Goal: Task Accomplishment & Management: Complete application form

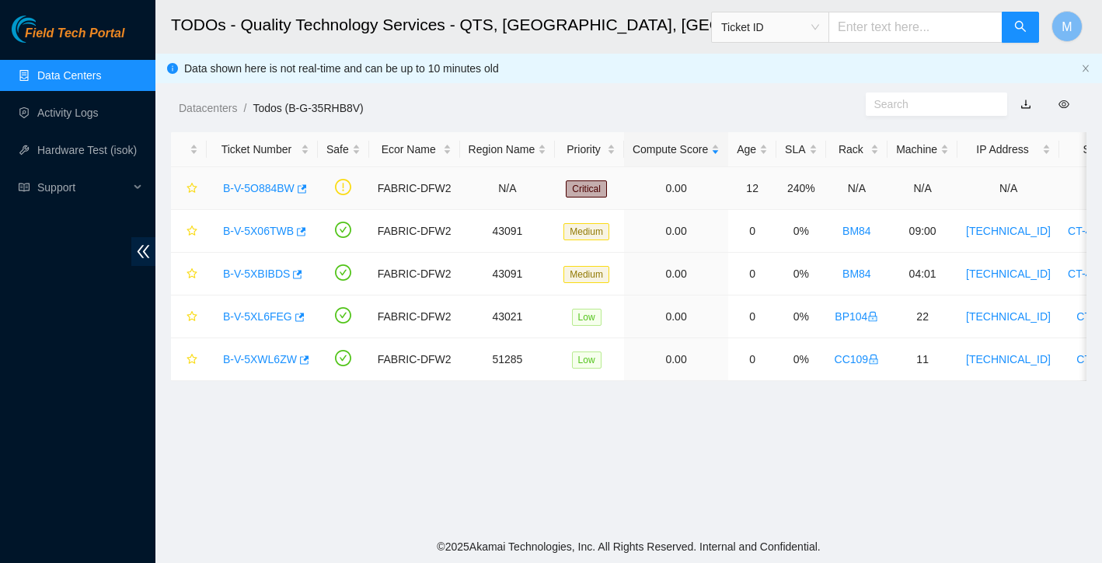
click at [268, 193] on link "B-V-5O884BW" at bounding box center [259, 188] width 72 height 12
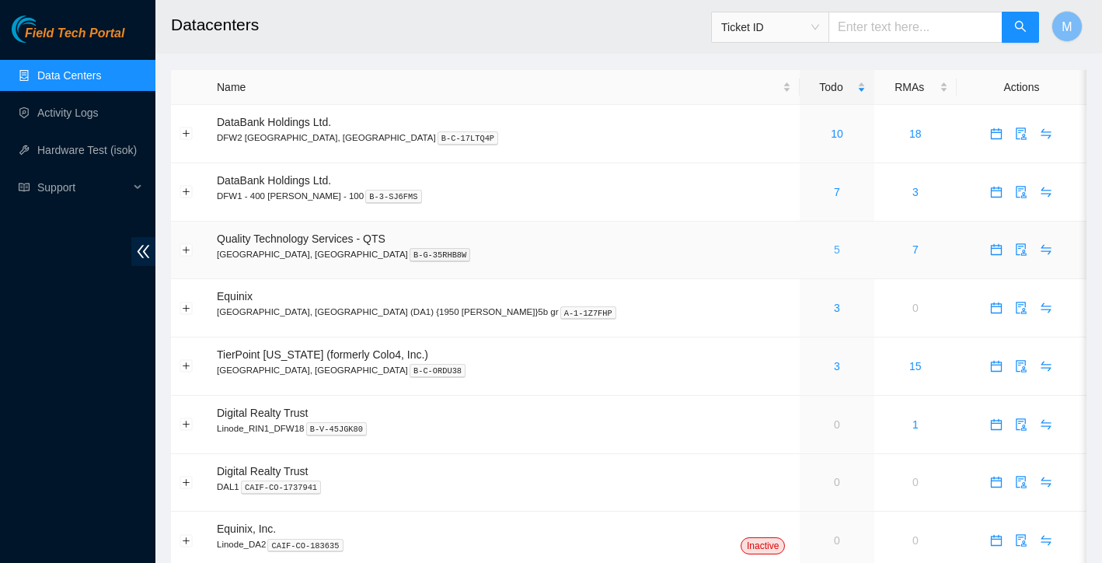
click at [834, 246] on link "5" at bounding box center [837, 249] width 6 height 12
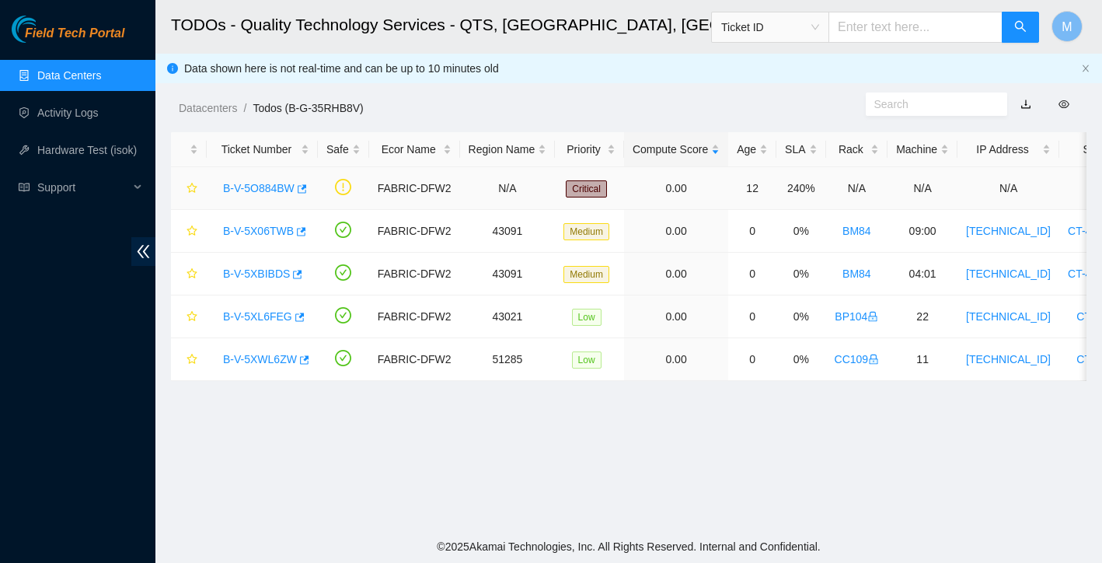
click at [262, 184] on link "B-V-5O884BW" at bounding box center [259, 188] width 72 height 12
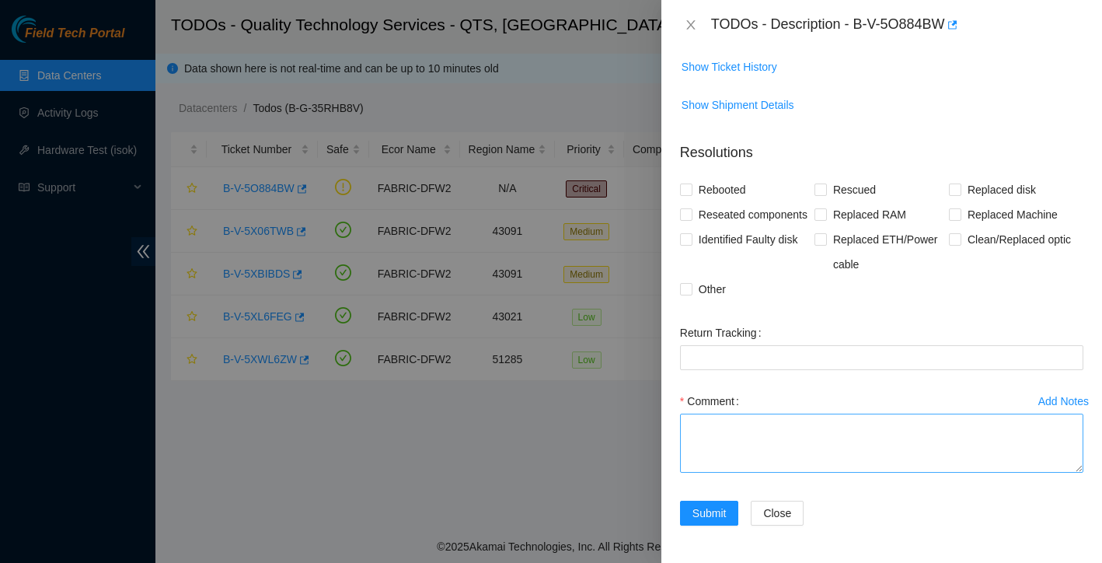
scroll to position [333, 0]
click at [744, 414] on textarea "Comment" at bounding box center [881, 442] width 403 height 59
paste textarea "I noticed an inconsistency in the documentation — it lists the rack as BX94, bu…"
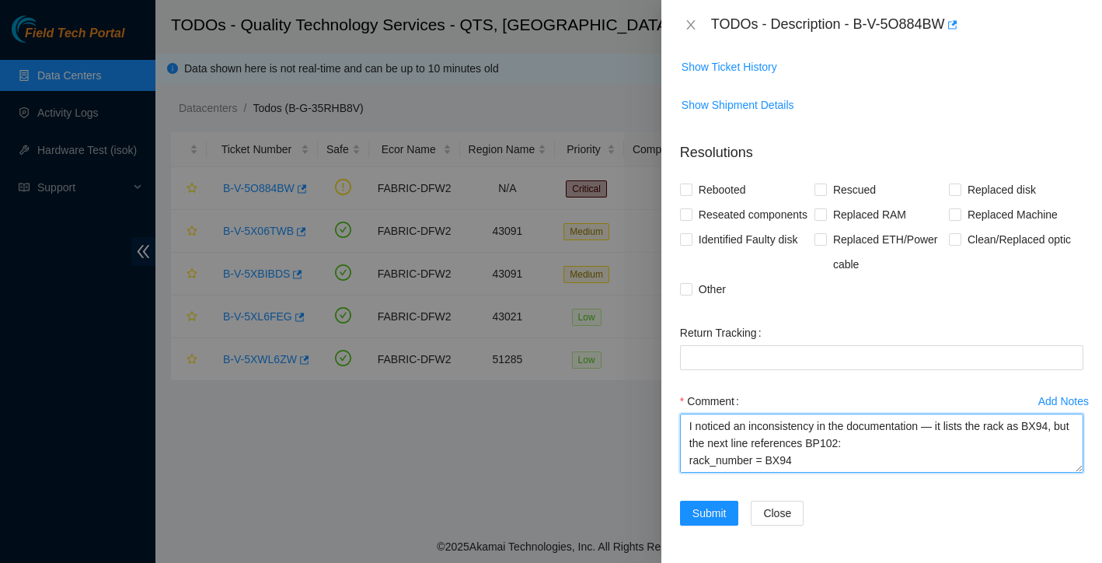
scroll to position [171, 0]
type textarea "I noticed an inconsistency in the documentation — it lists the rack as BX94, bu…"
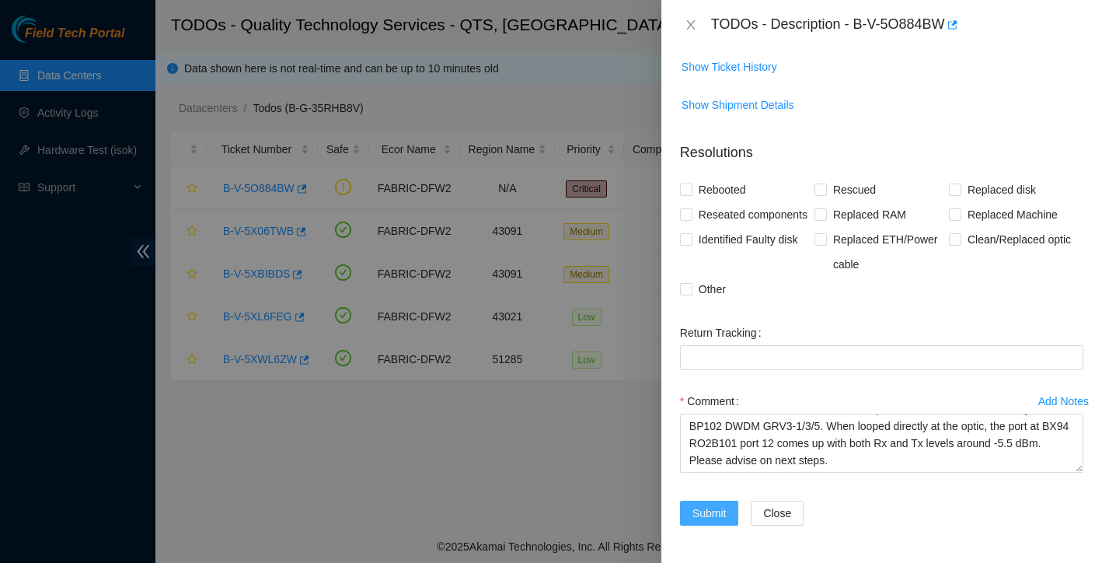
click at [683, 511] on button "Submit" at bounding box center [709, 513] width 59 height 25
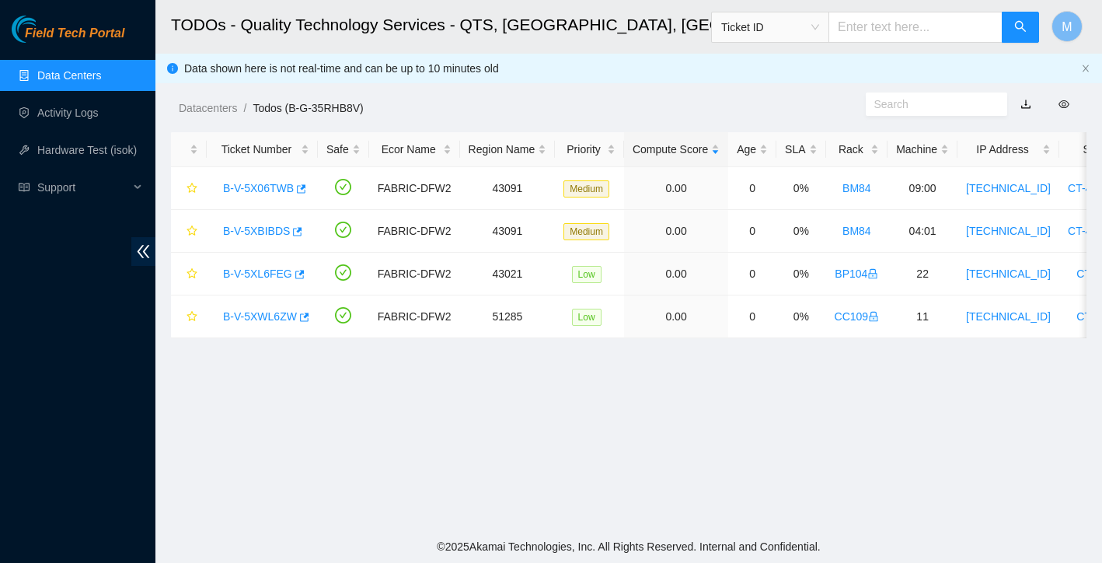
click at [101, 81] on link "Data Centers" at bounding box center [69, 75] width 64 height 12
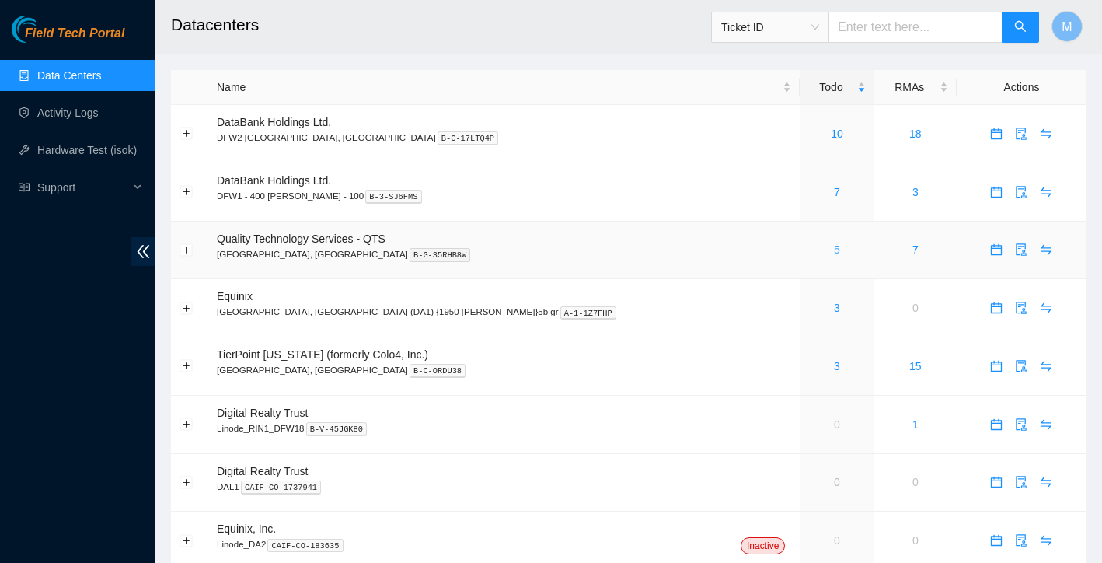
click at [834, 249] on link "5" at bounding box center [837, 249] width 6 height 12
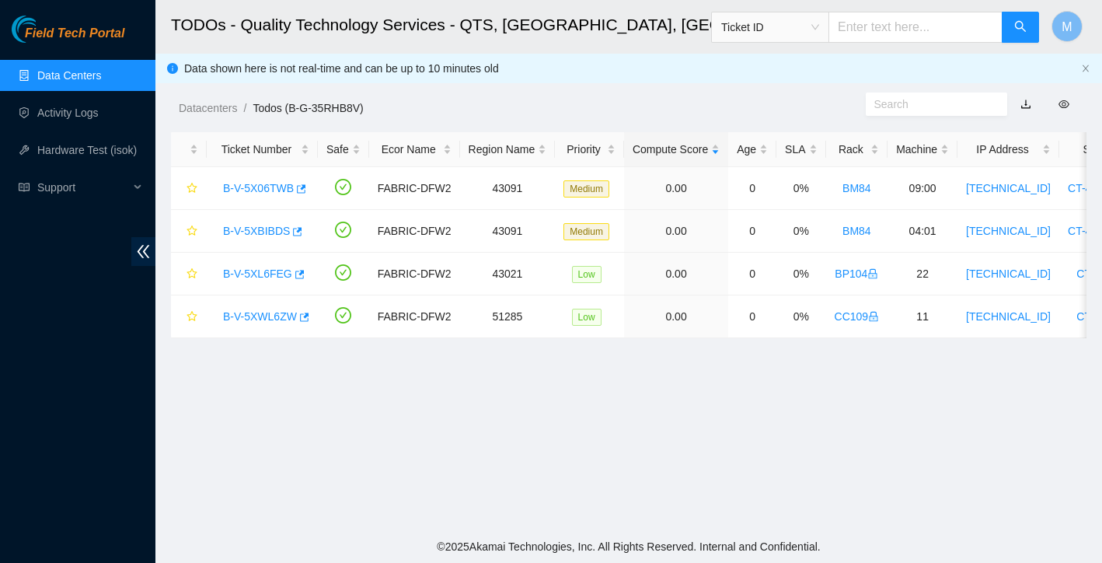
click at [89, 82] on link "Data Centers" at bounding box center [69, 75] width 64 height 12
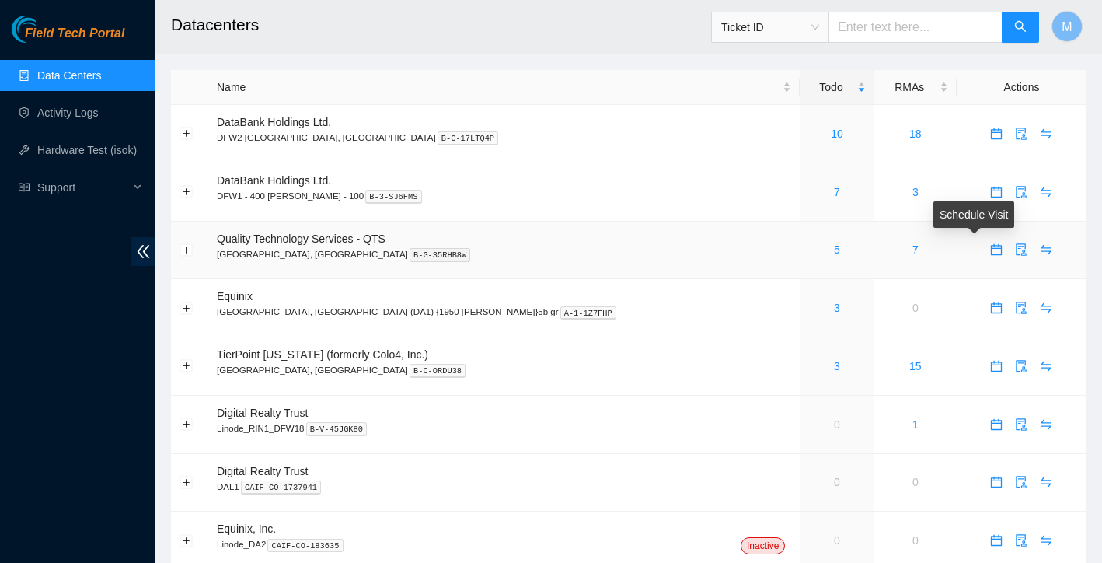
click at [986, 245] on span "calendar" at bounding box center [996, 249] width 23 height 12
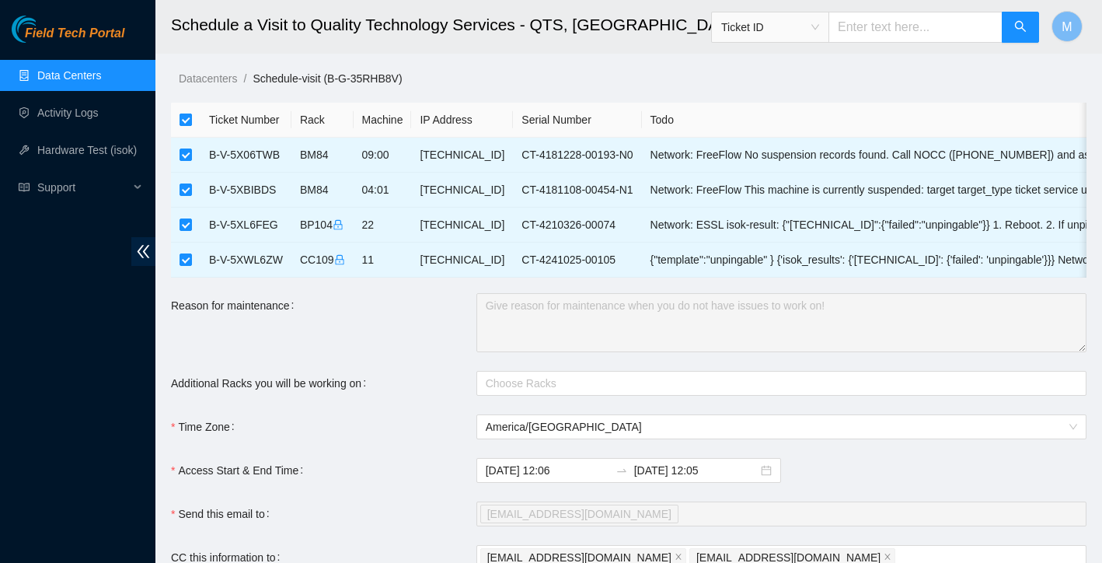
click at [190, 119] on input "checkbox" at bounding box center [186, 119] width 12 height 12
checkbox input "false"
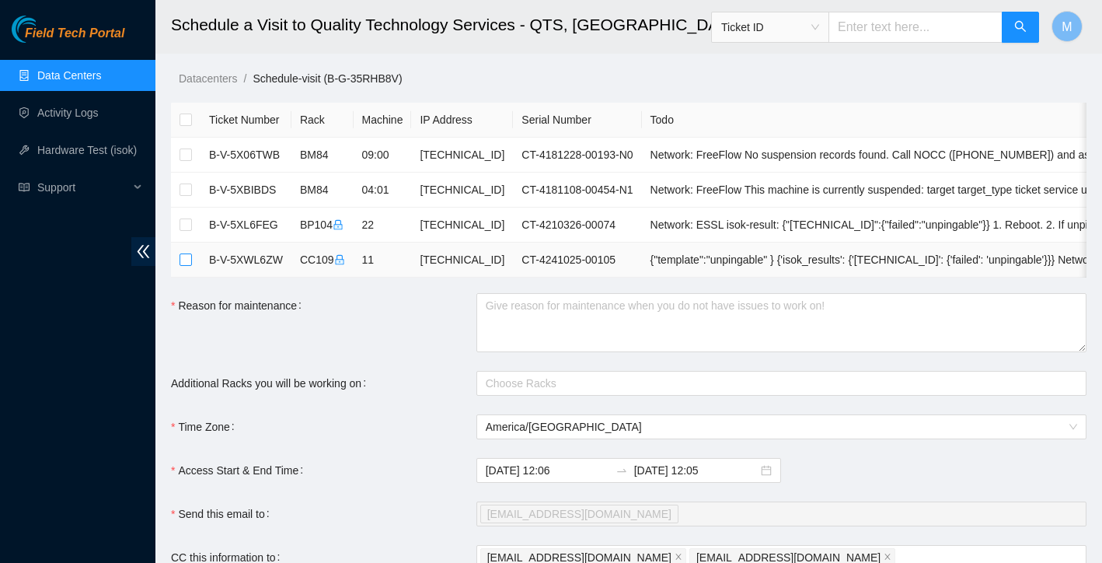
click at [186, 262] on input "checkbox" at bounding box center [186, 259] width 12 height 12
checkbox input "true"
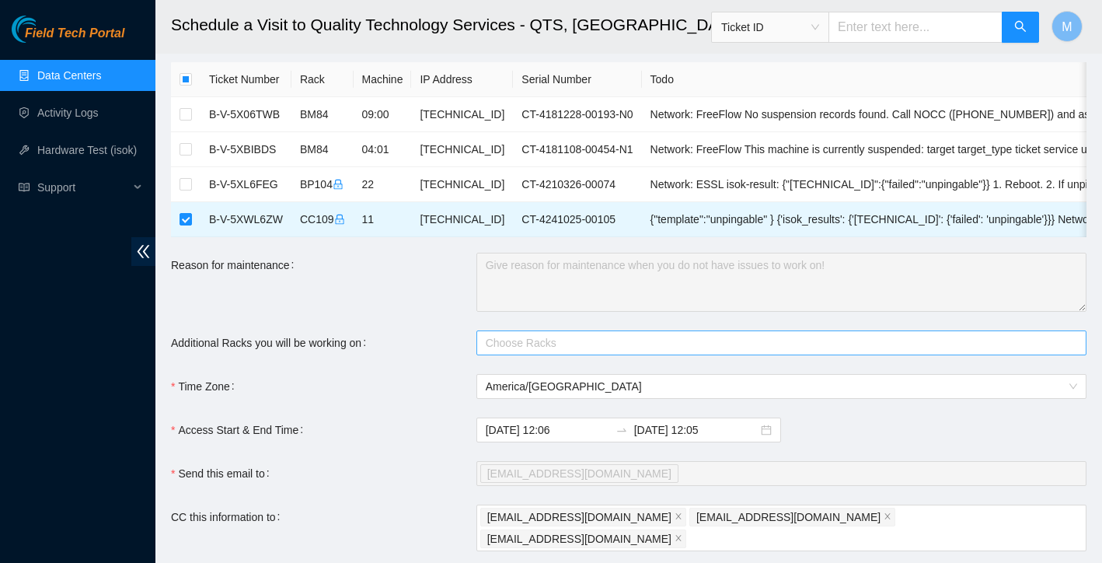
scroll to position [57, 0]
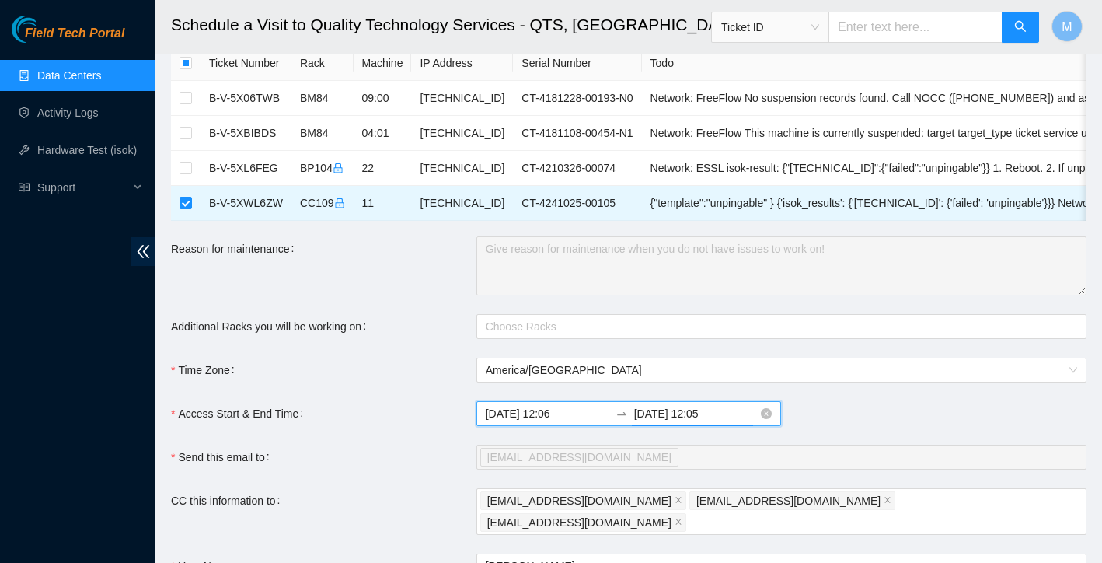
click at [694, 410] on input "2025-10-08 12:05" at bounding box center [696, 413] width 124 height 17
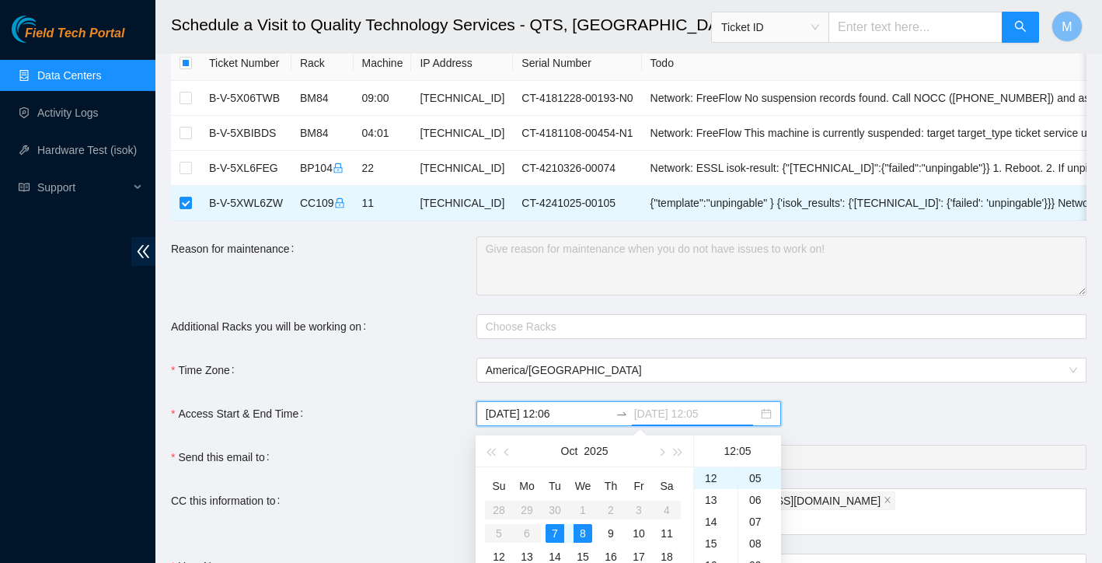
click at [549, 532] on div "7" at bounding box center [555, 533] width 19 height 19
click at [713, 498] on div "23" at bounding box center [716, 498] width 44 height 22
type input "2025-10-07 23:05"
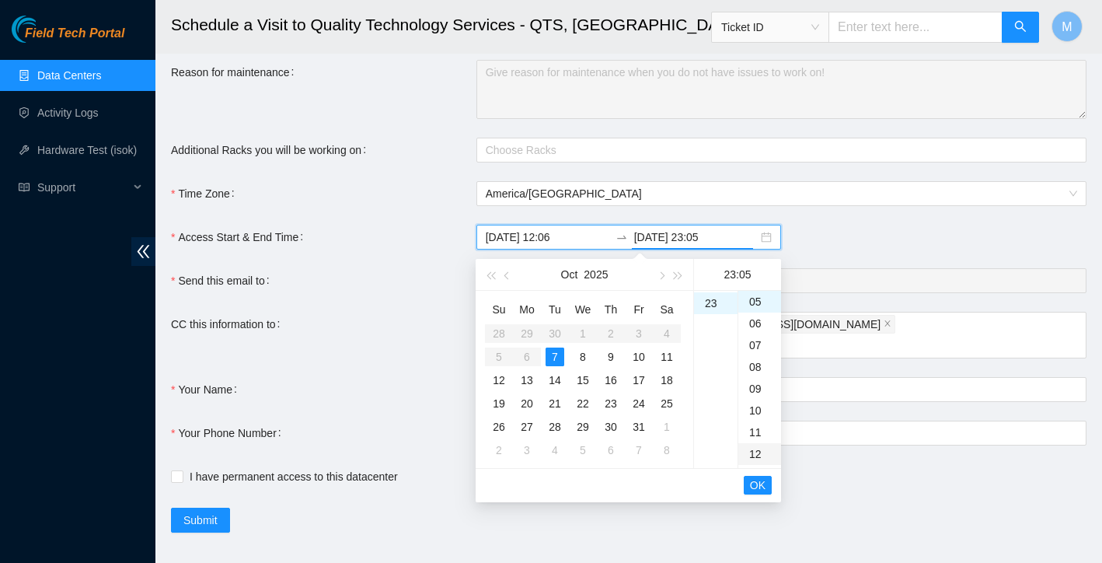
scroll to position [232, 0]
click at [753, 487] on span "OK" at bounding box center [758, 485] width 16 height 17
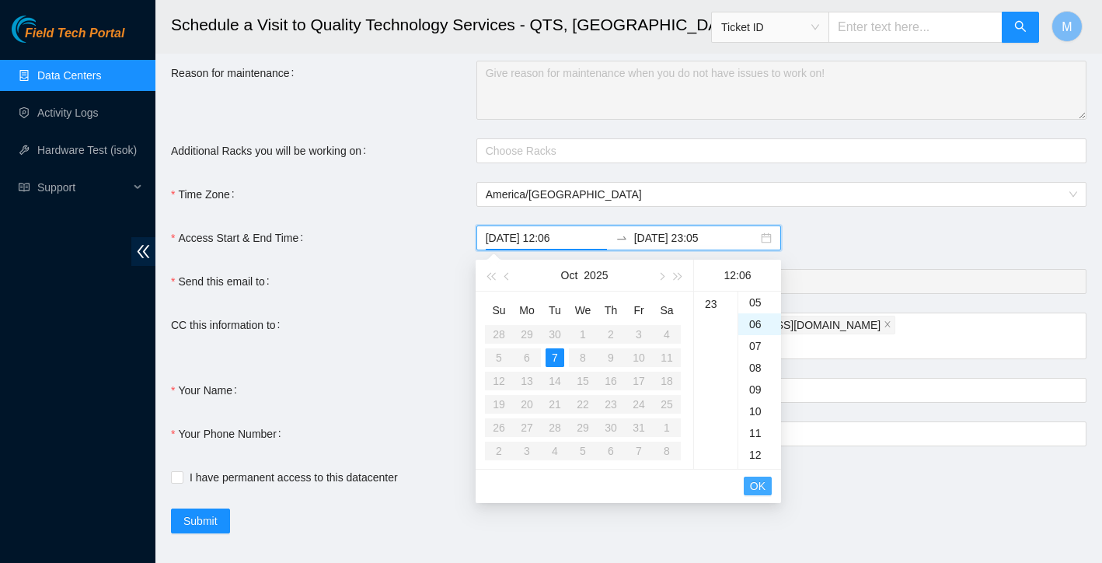
scroll to position [131, 0]
click at [753, 487] on span "OK" at bounding box center [758, 485] width 16 height 17
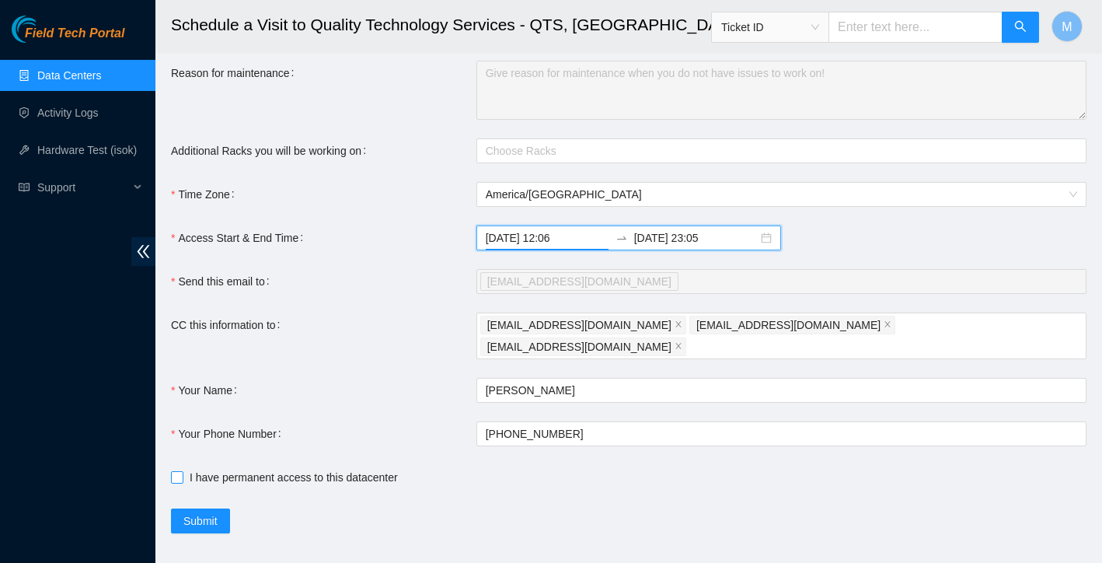
click at [177, 471] on input "I have permanent access to this datacenter" at bounding box center [176, 476] width 11 height 11
checkbox input "true"
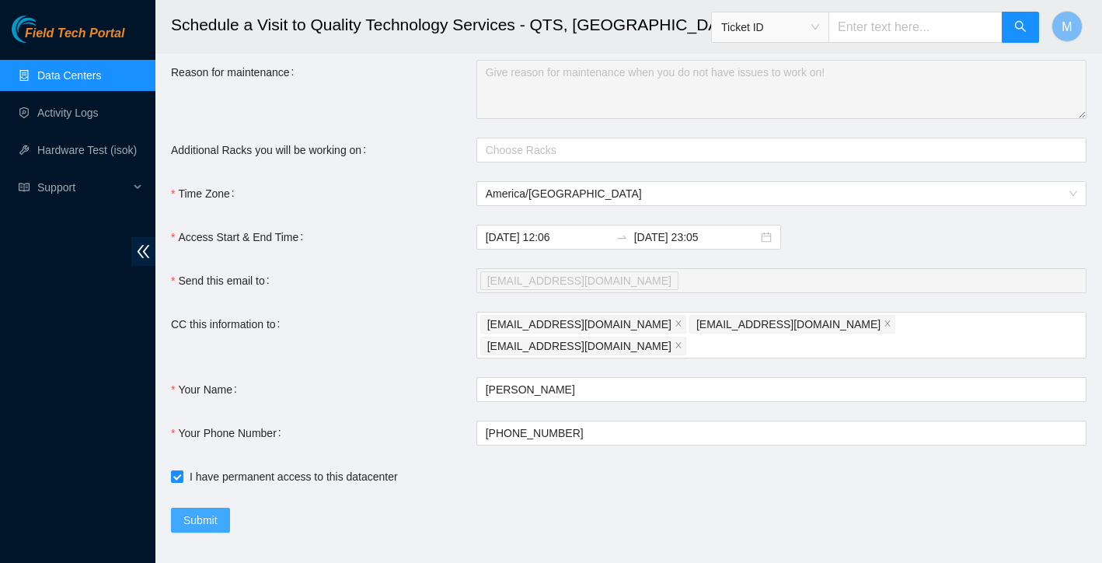
scroll to position [232, 0]
click at [213, 512] on span "Submit" at bounding box center [200, 520] width 34 height 17
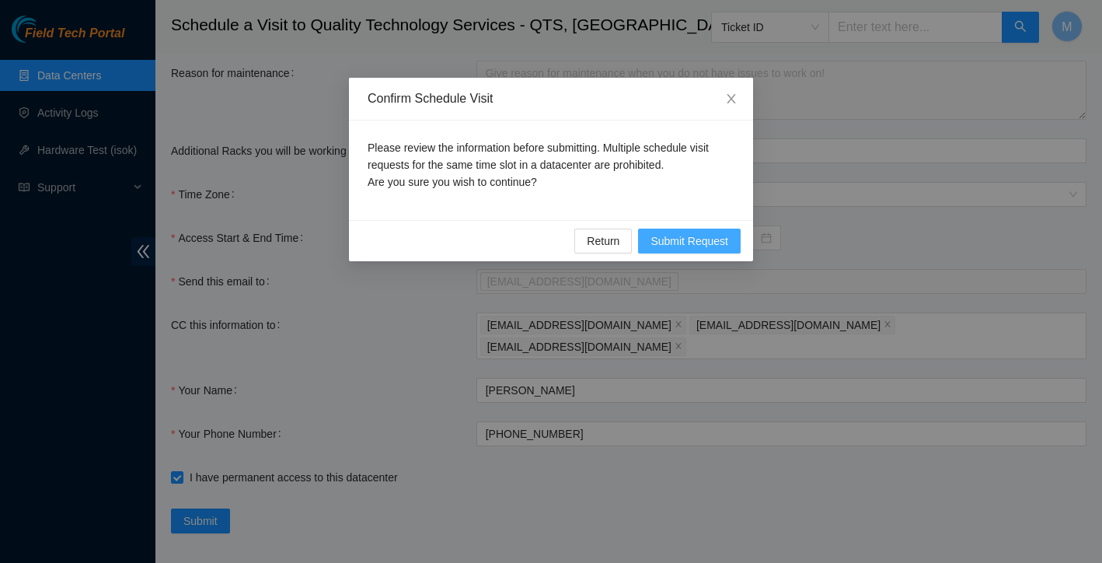
click at [710, 245] on span "Submit Request" at bounding box center [690, 240] width 78 height 17
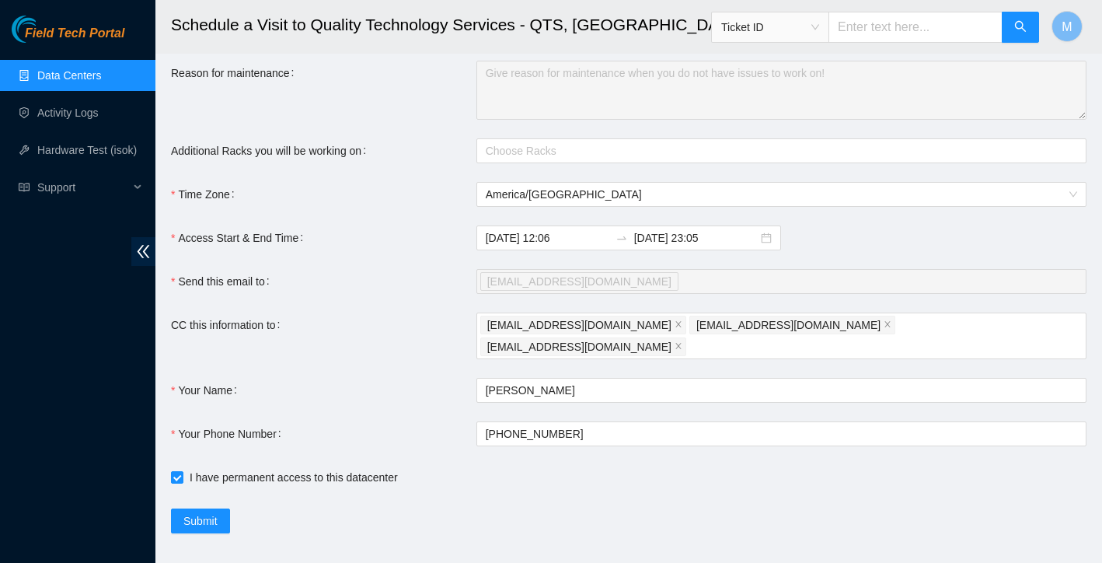
type input "2025-10-07 12:07"
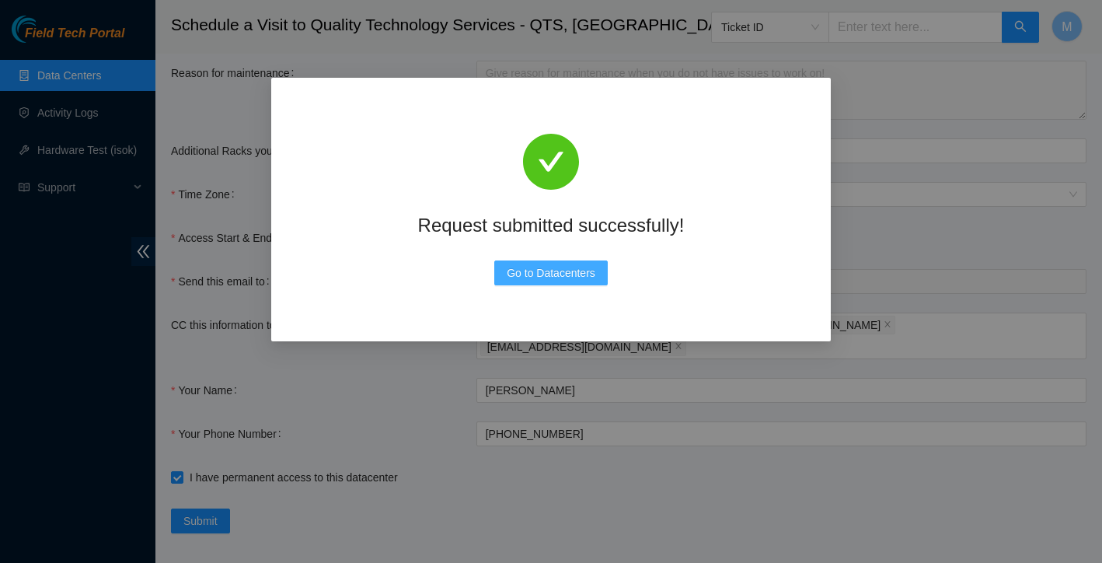
click at [587, 270] on span "Go to Datacenters" at bounding box center [551, 272] width 89 height 17
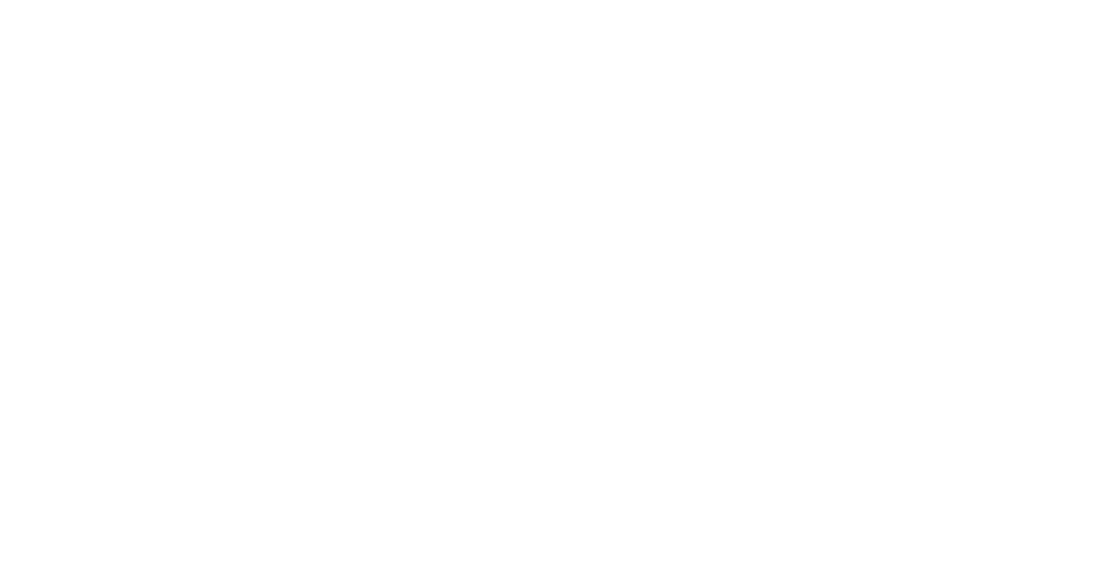
click at [586, 266] on body at bounding box center [551, 281] width 1102 height 563
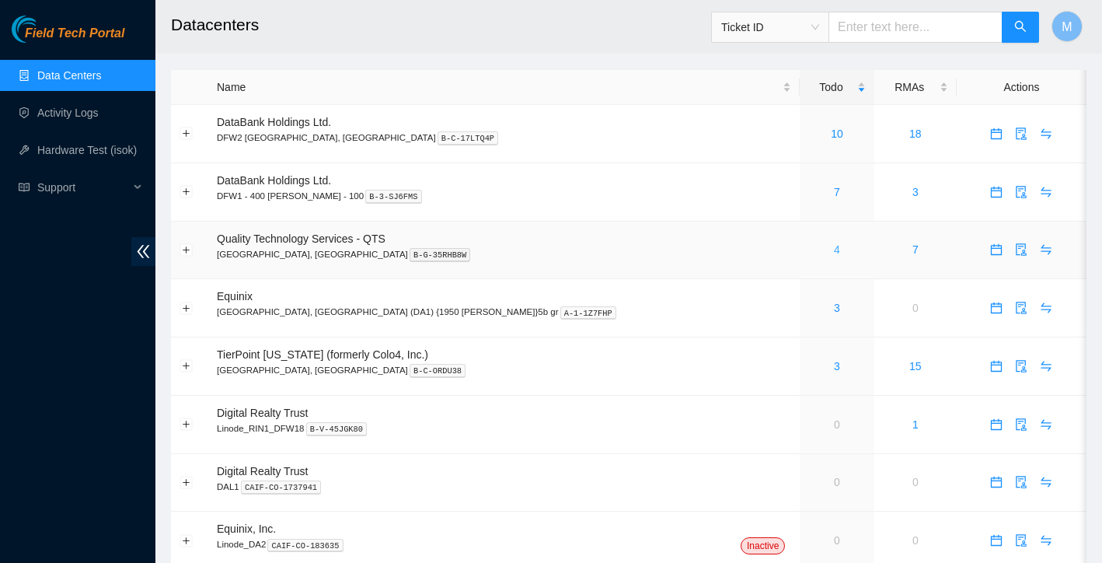
click at [834, 251] on link "4" at bounding box center [837, 249] width 6 height 12
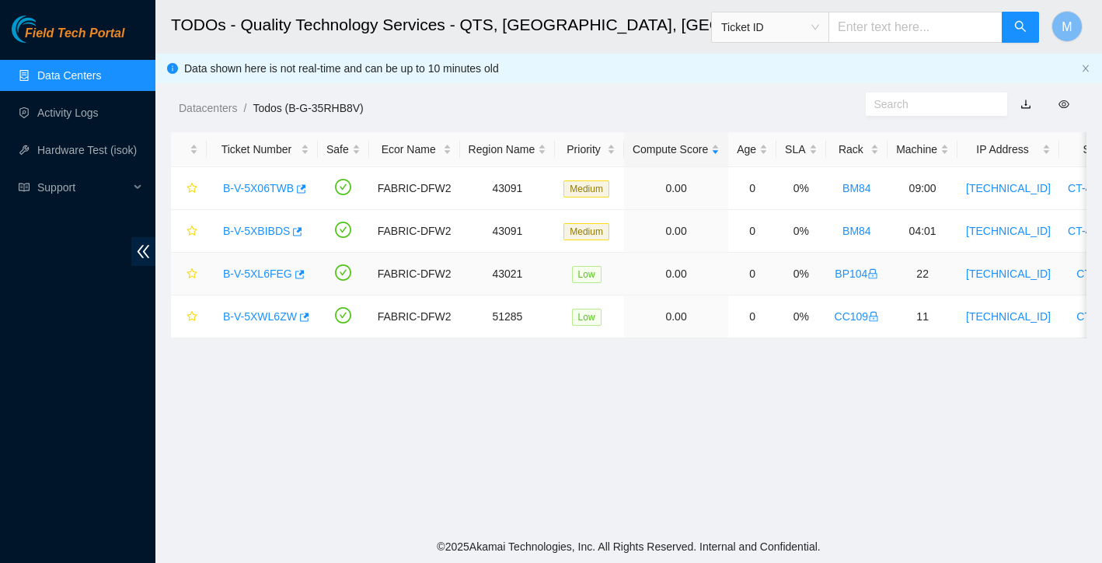
click at [252, 270] on link "B-V-5XL6FEG" at bounding box center [257, 273] width 69 height 12
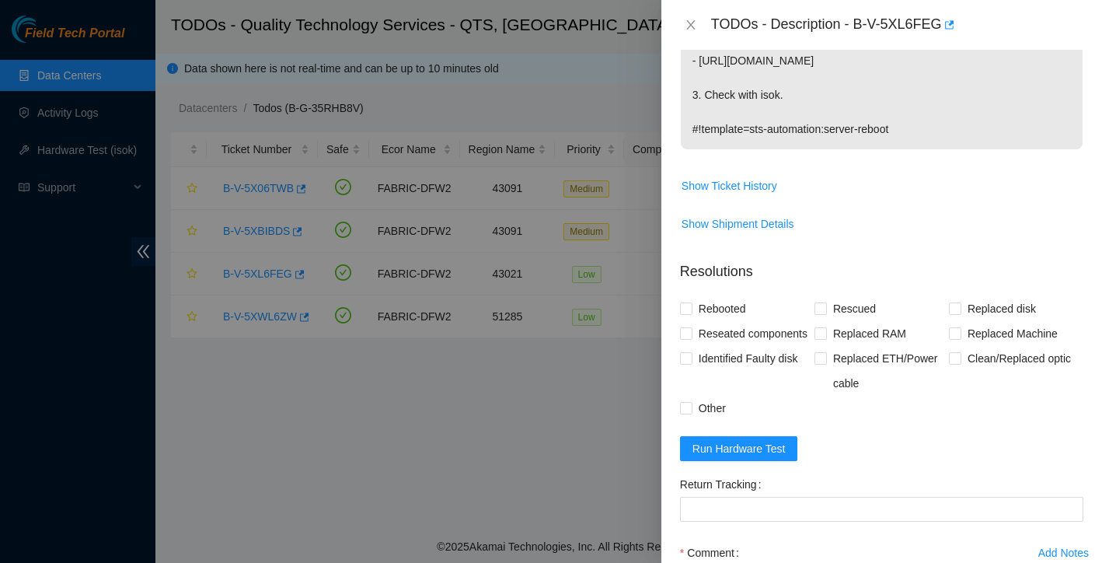
scroll to position [605, 0]
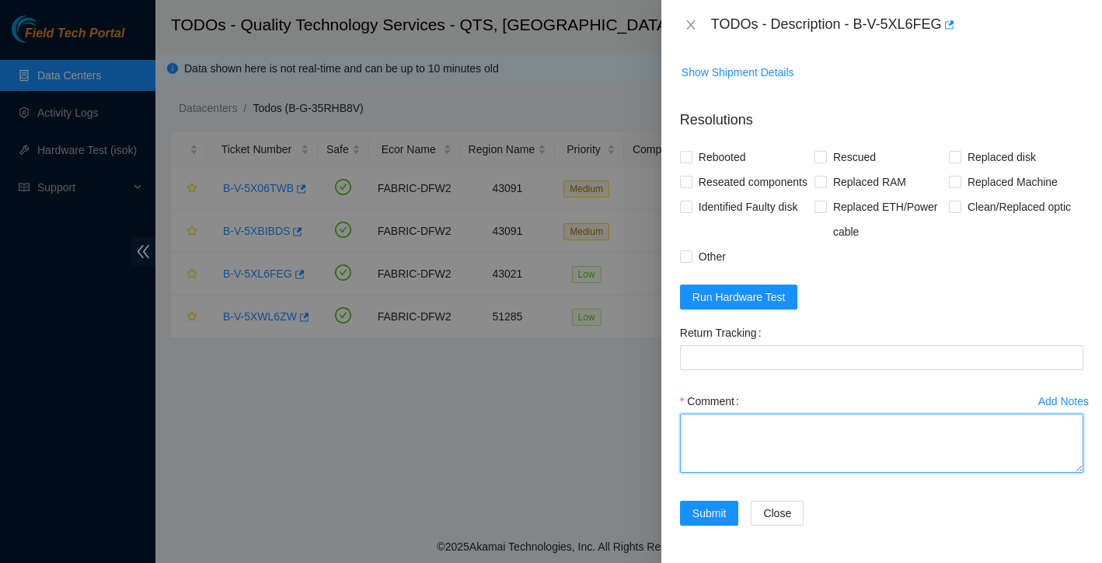
click at [776, 435] on textarea "Comment" at bounding box center [881, 442] width 403 height 59
click at [686, 428] on textarea "cold reboot" at bounding box center [881, 442] width 403 height 59
click at [695, 431] on textarea "cold reboot" at bounding box center [881, 442] width 403 height 59
click at [766, 465] on textarea "Found with no video and unresponsive to button on front cold reboot" at bounding box center [881, 442] width 403 height 59
type textarea "Found with no video and unresponsive to button on front cold rebooted rescued r…"
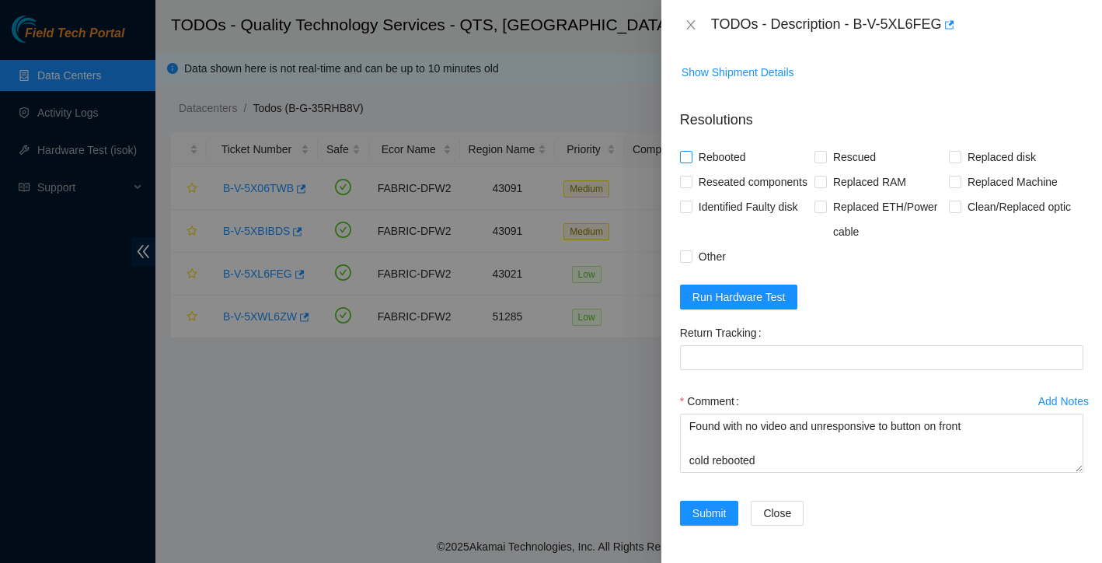
click at [689, 151] on input "Rebooted" at bounding box center [685, 156] width 11 height 11
checkbox input "true"
click at [689, 176] on input "Reseated components" at bounding box center [685, 181] width 11 height 11
click at [690, 176] on input "Reseated components" at bounding box center [685, 181] width 11 height 11
checkbox input "false"
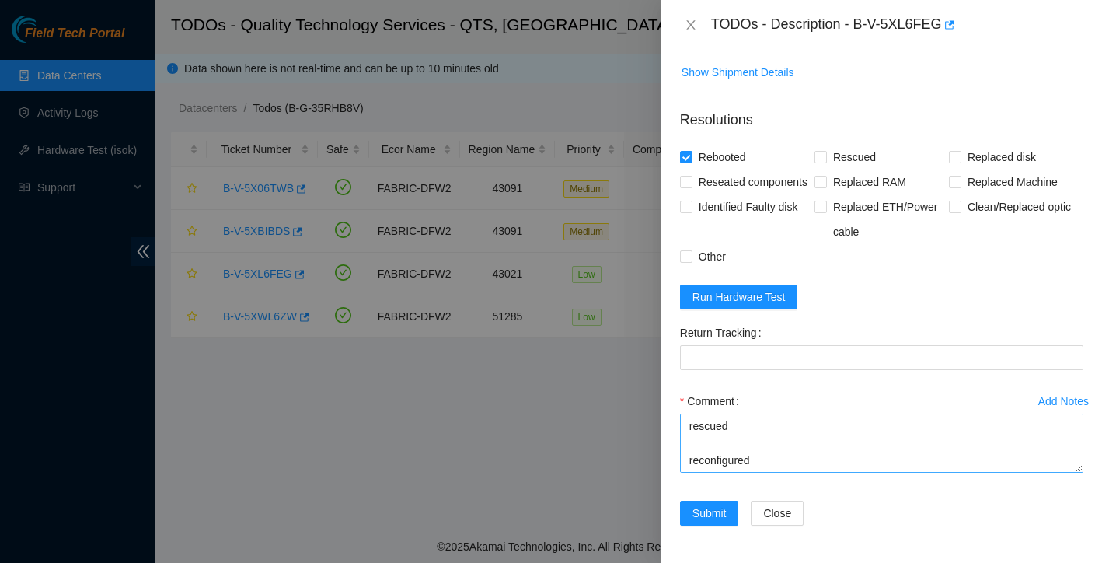
scroll to position [103, 0]
click at [785, 434] on textarea "Found with no video and unresponsive to button on front cold rebooted rescued r…" at bounding box center [881, 442] width 403 height 59
click at [769, 305] on span "Run Hardware Test" at bounding box center [738, 296] width 93 height 17
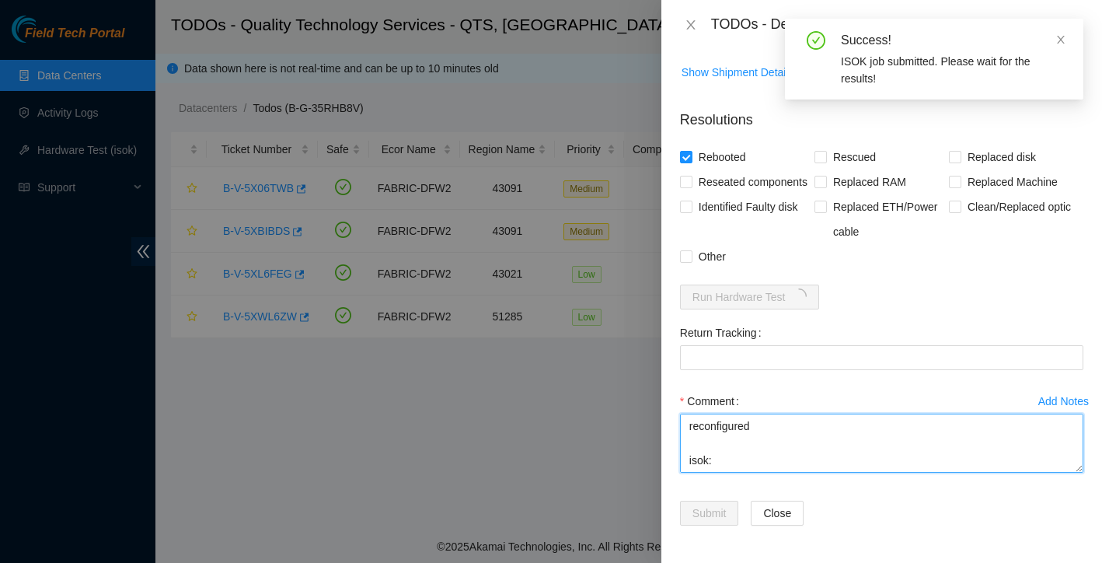
click at [743, 453] on textarea "Found with no video and unresponsive to button on front cold rebooted rescued r…" at bounding box center [881, 442] width 403 height 59
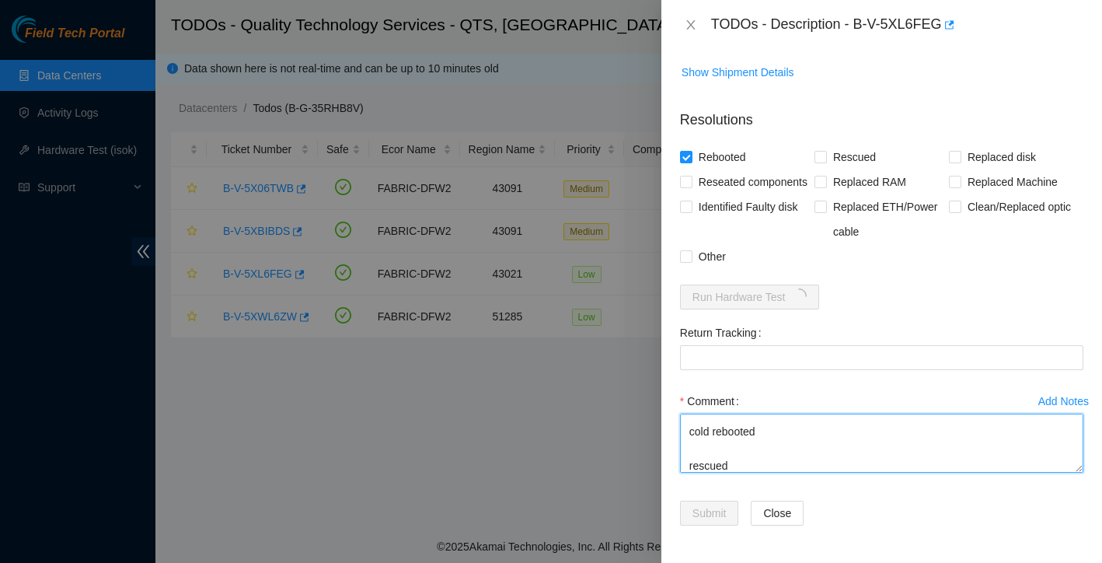
scroll to position [19, 0]
type textarea "Found with no video and unresponsive to button on front cold rebooted rescued r…"
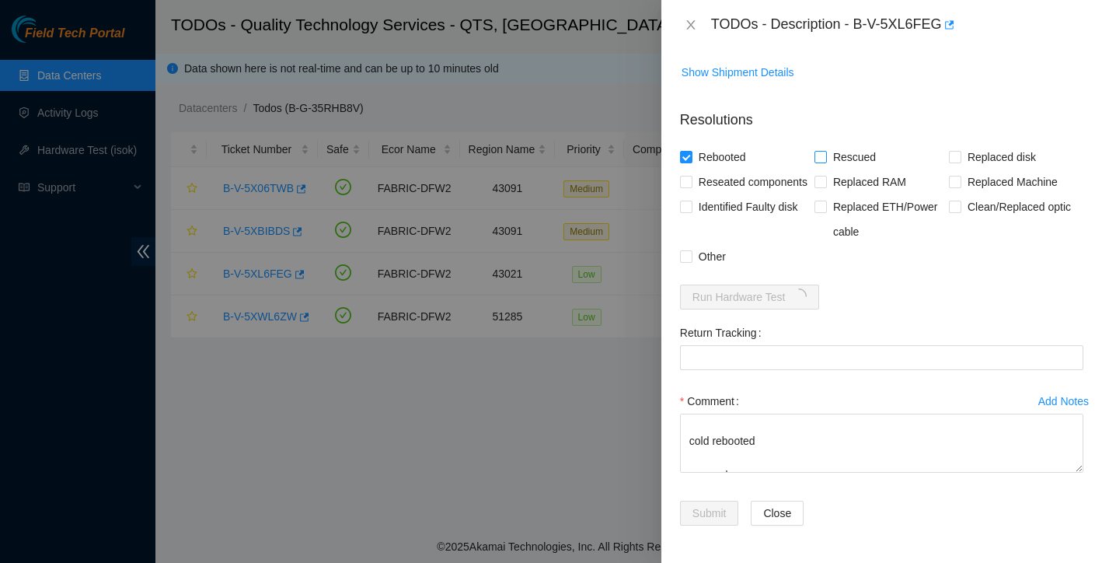
click at [825, 145] on label "Rescued" at bounding box center [848, 157] width 68 height 25
click at [825, 151] on input "Rescued" at bounding box center [819, 156] width 11 height 11
checkbox input "true"
click at [687, 176] on input "Reseated components" at bounding box center [685, 181] width 11 height 11
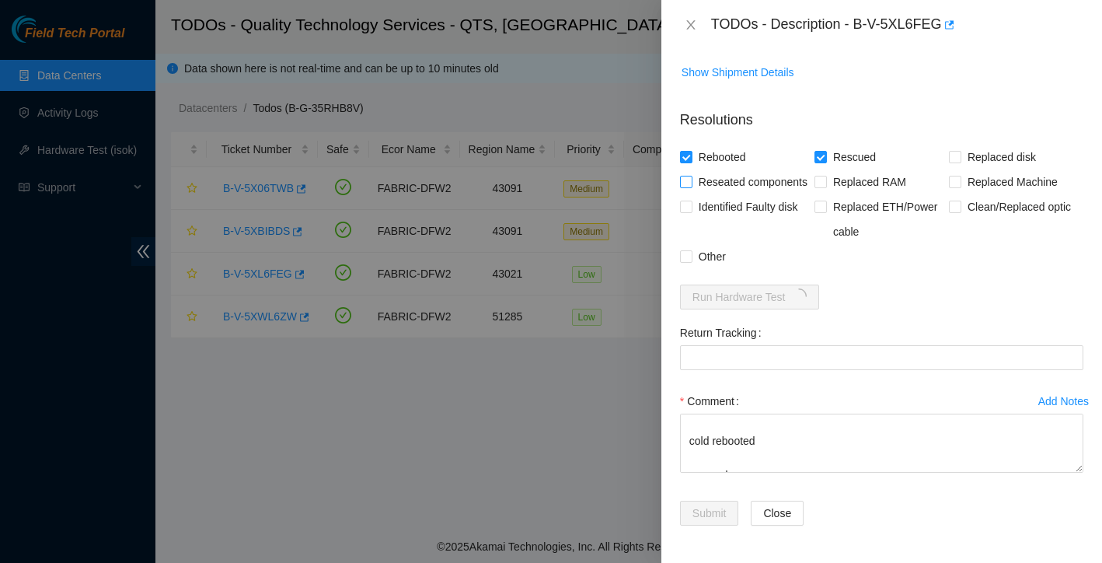
checkbox input "true"
click at [686, 261] on input "Other" at bounding box center [685, 255] width 11 height 11
checkbox input "true"
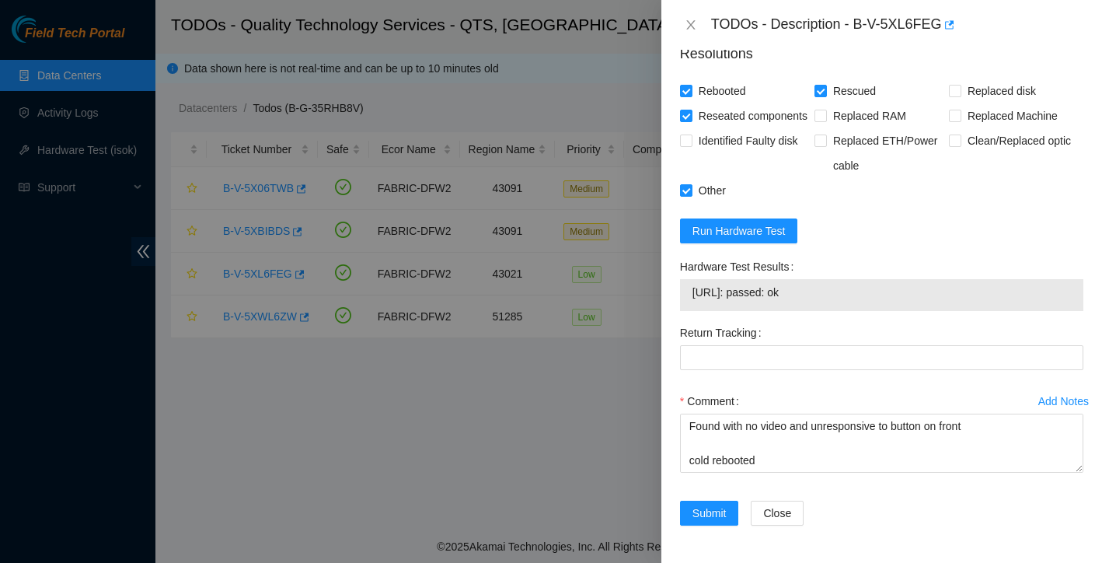
scroll to position [0, 0]
drag, startPoint x: 856, startPoint y: 19, endPoint x: 947, endPoint y: 16, distance: 91.0
click at [947, 16] on div "TODOs - Description - B-V-5XL6FEG" at bounding box center [897, 24] width 372 height 25
copy div "B-V-5XL6FEG"
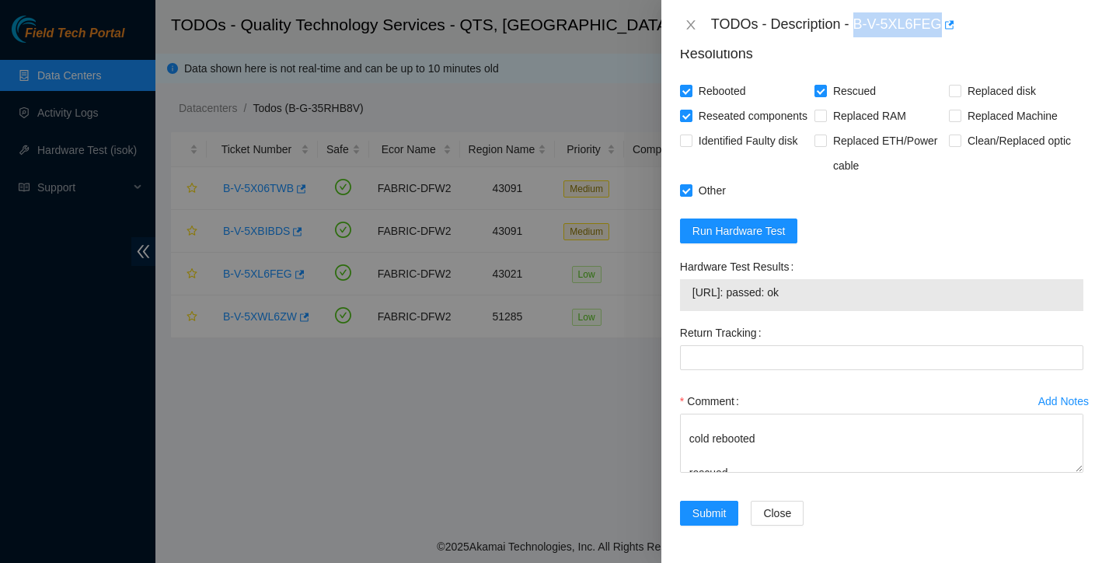
scroll to position [53, 0]
copy div "B-V-5XL6FEG"
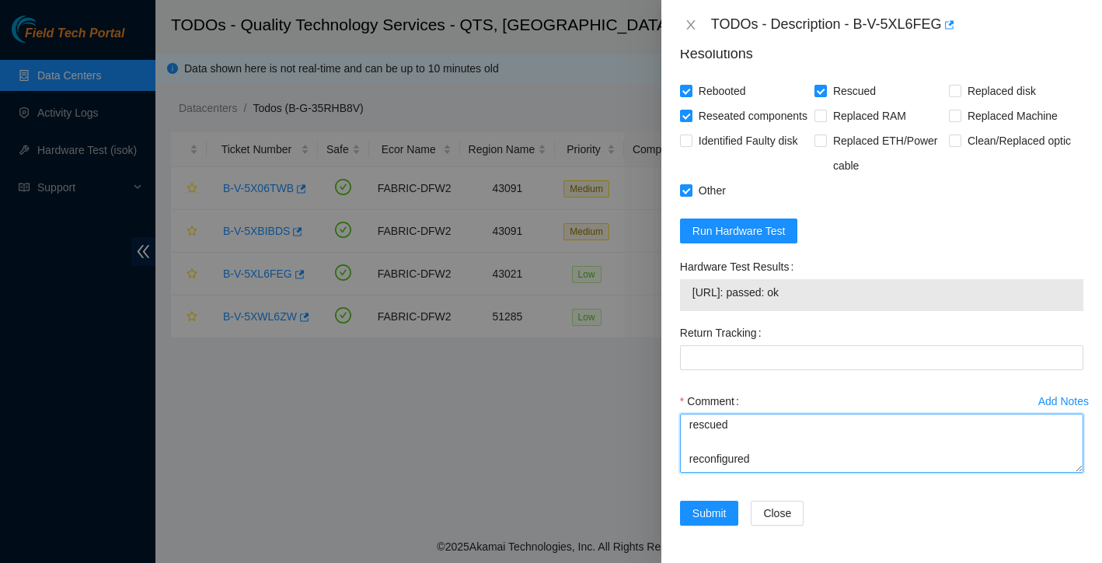
scroll to position [120, 0]
drag, startPoint x: 685, startPoint y: 425, endPoint x: 773, endPoint y: 481, distance: 104.1
click at [773, 481] on div "Comment Found with no video and unresponsive to button on front cold rebooted r…" at bounding box center [881, 435] width 403 height 93
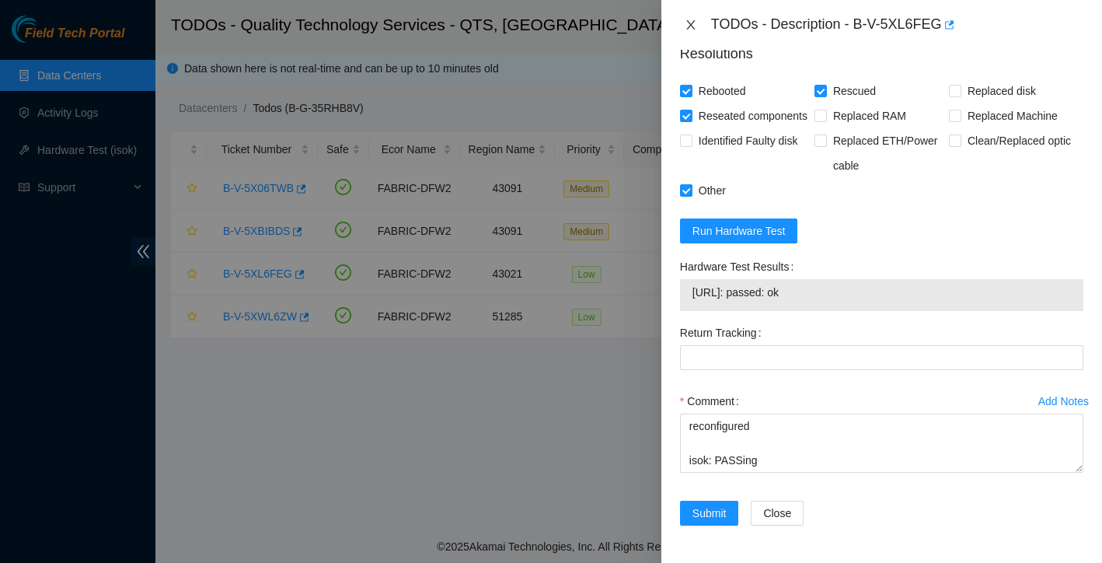
click at [695, 27] on icon "close" at bounding box center [691, 25] width 12 height 12
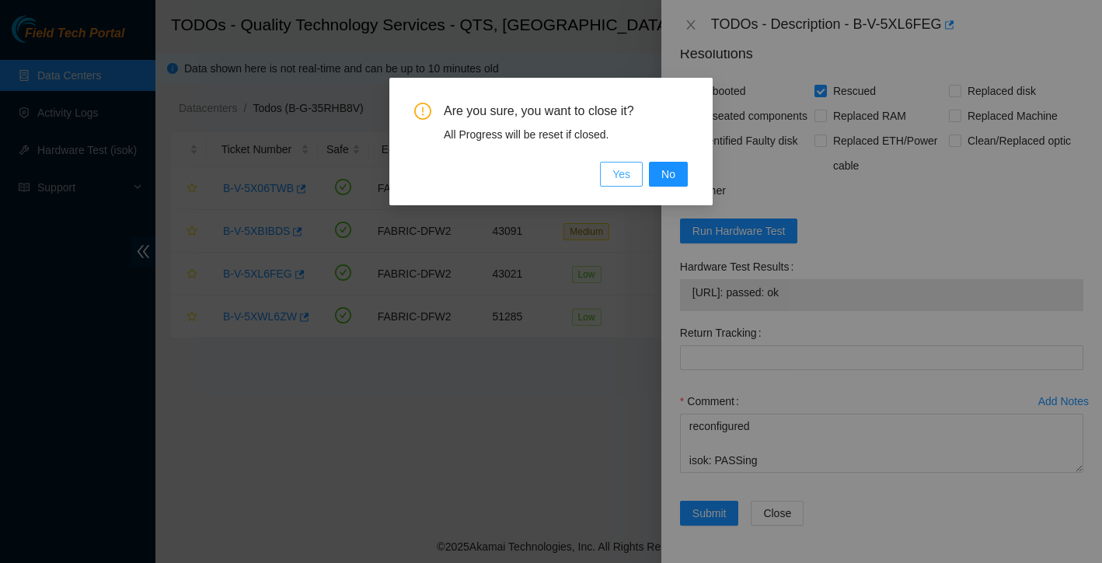
click at [612, 176] on span "Yes" at bounding box center [621, 174] width 18 height 17
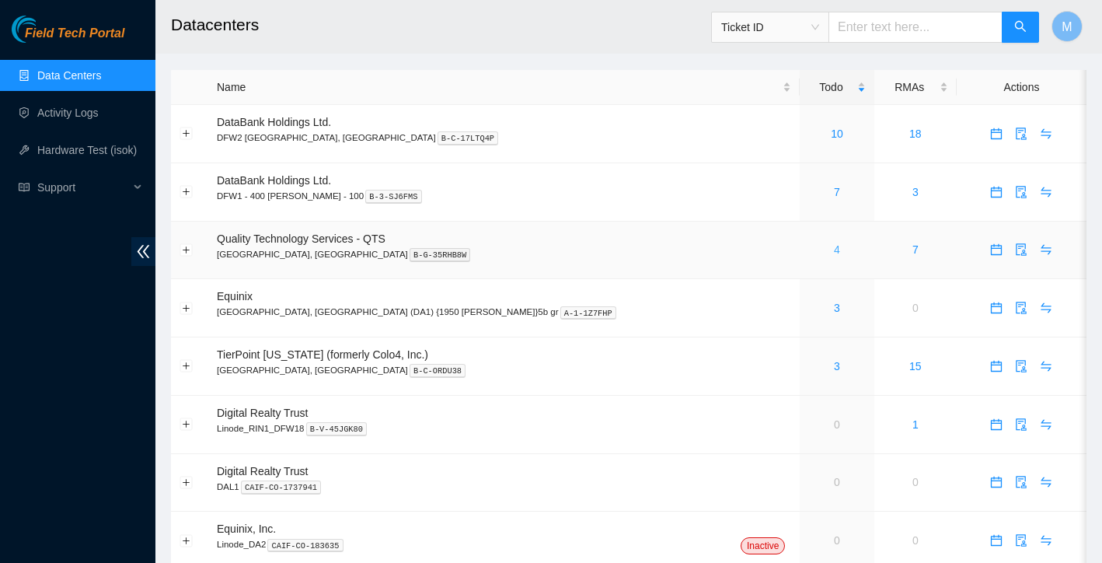
click at [834, 253] on link "4" at bounding box center [837, 249] width 6 height 12
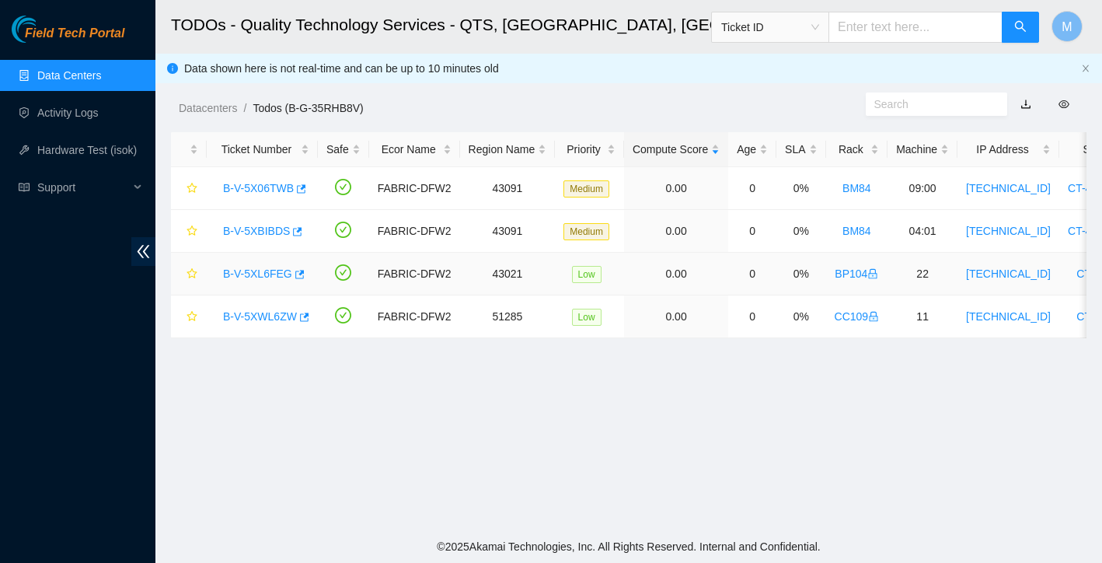
click at [271, 272] on link "B-V-5XL6FEG" at bounding box center [257, 273] width 69 height 12
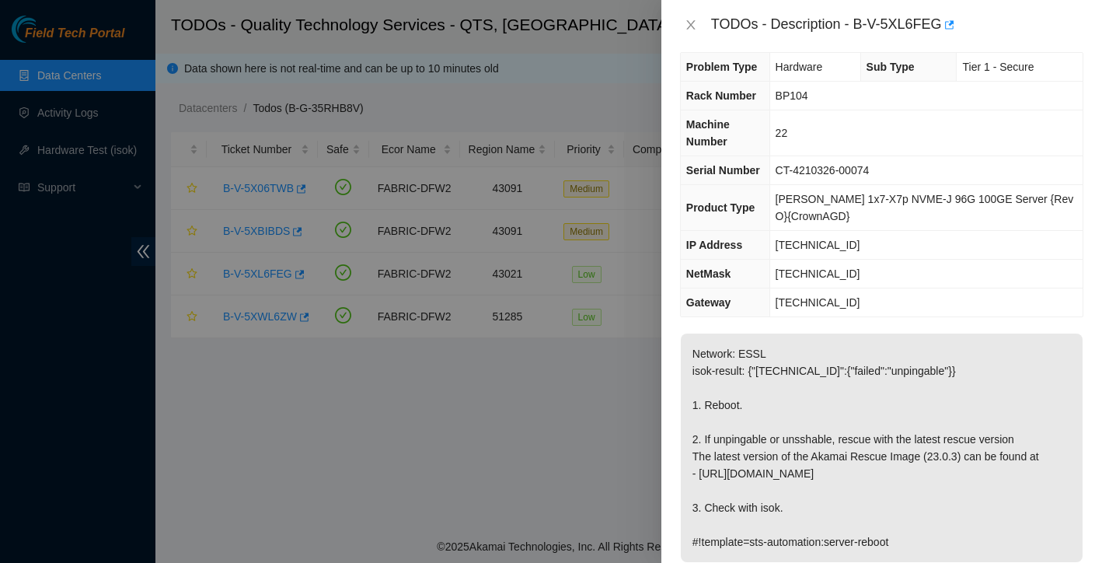
scroll to position [17, 0]
click at [690, 28] on icon "close" at bounding box center [691, 25] width 12 height 12
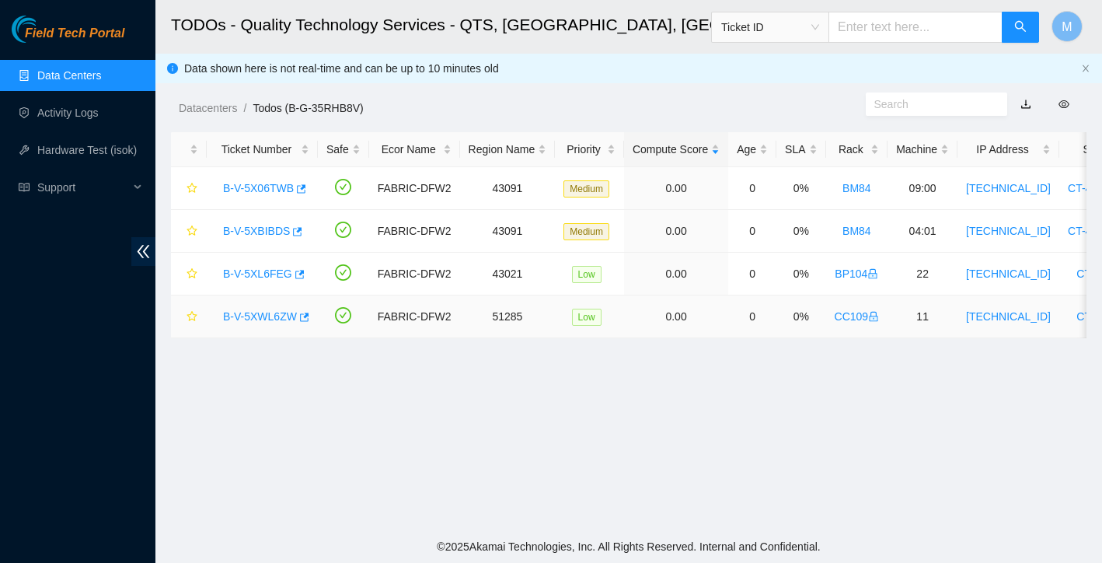
click at [274, 316] on link "B-V-5XWL6ZW" at bounding box center [260, 316] width 74 height 12
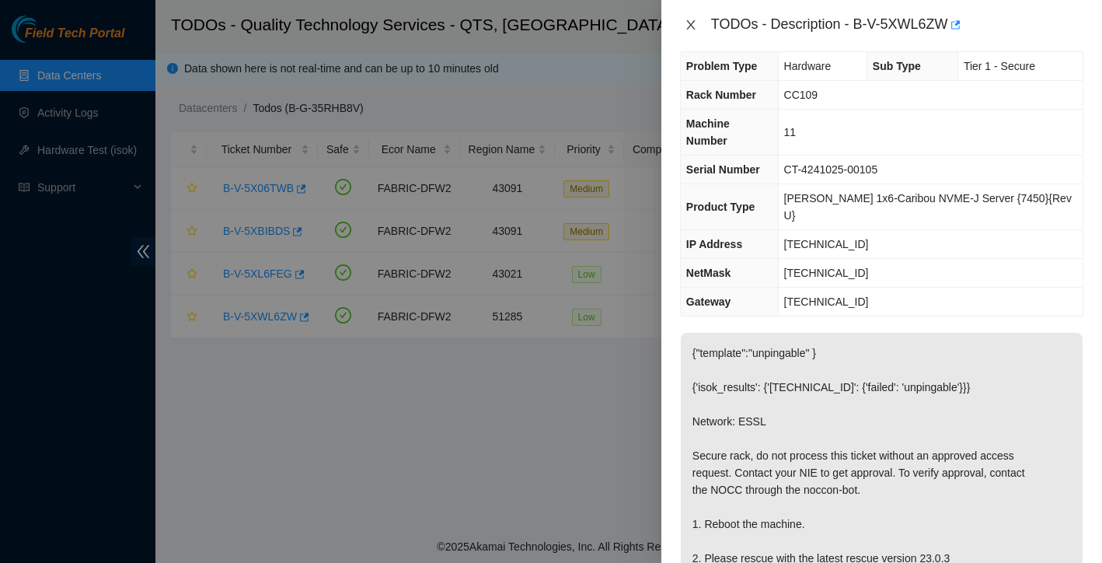
click at [690, 23] on icon "close" at bounding box center [691, 25] width 12 height 12
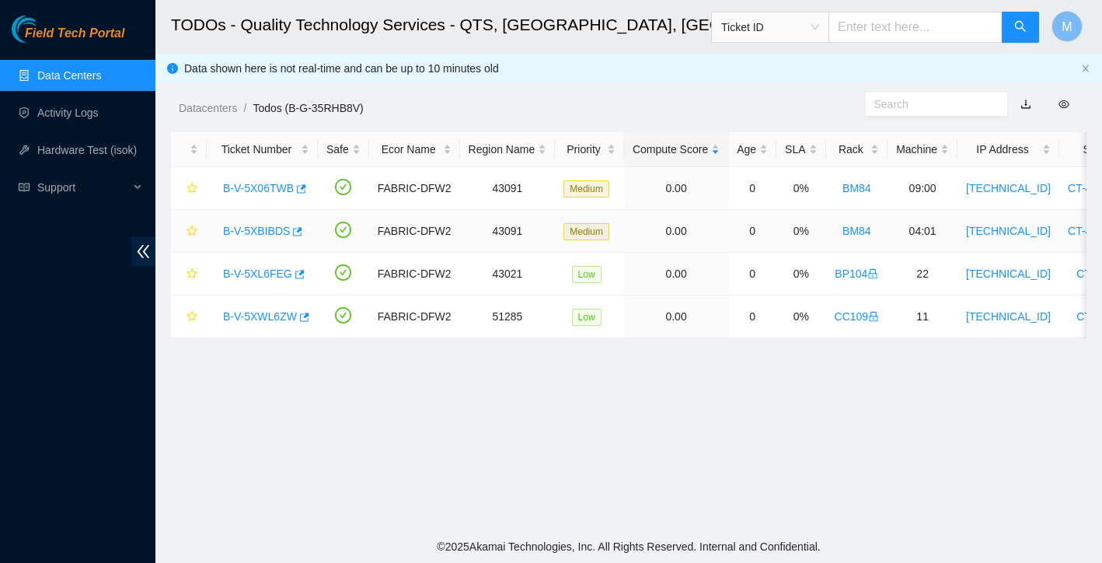
click at [255, 229] on link "B-V-5XBIBDS" at bounding box center [256, 231] width 67 height 12
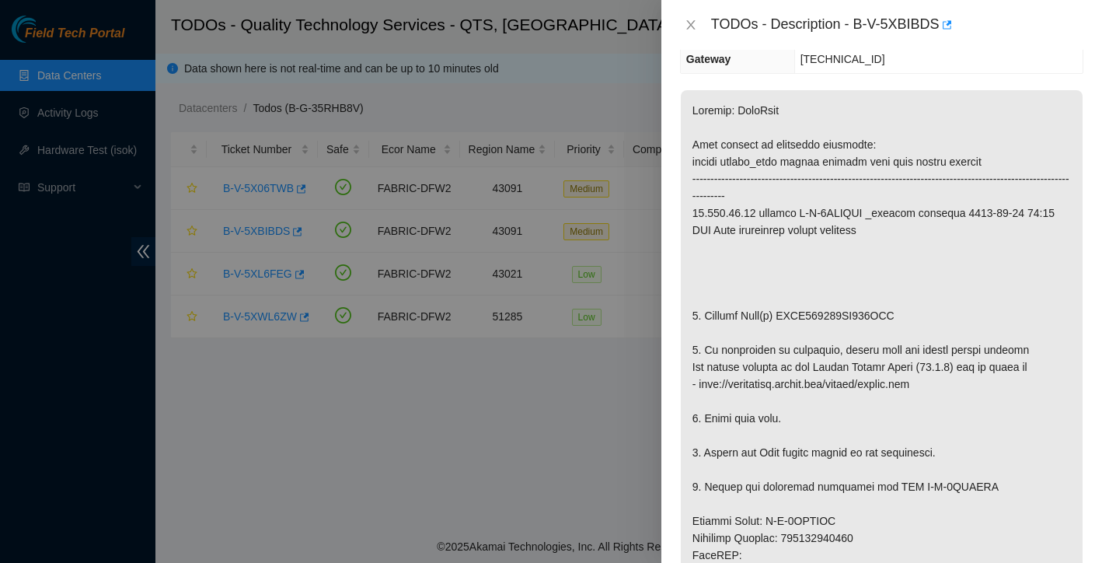
scroll to position [208, 0]
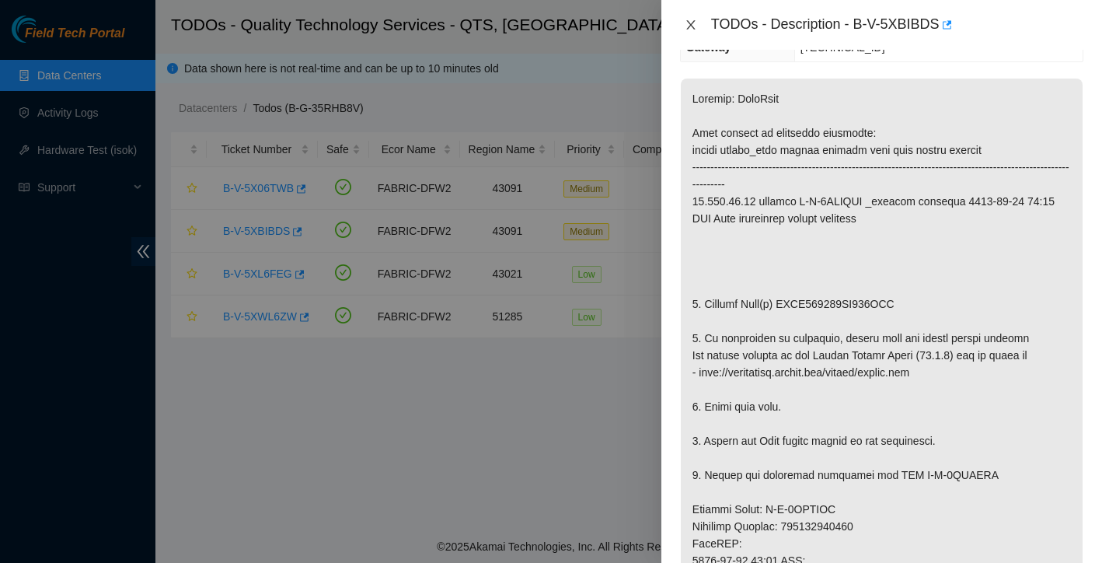
click at [685, 19] on icon "close" at bounding box center [691, 25] width 12 height 12
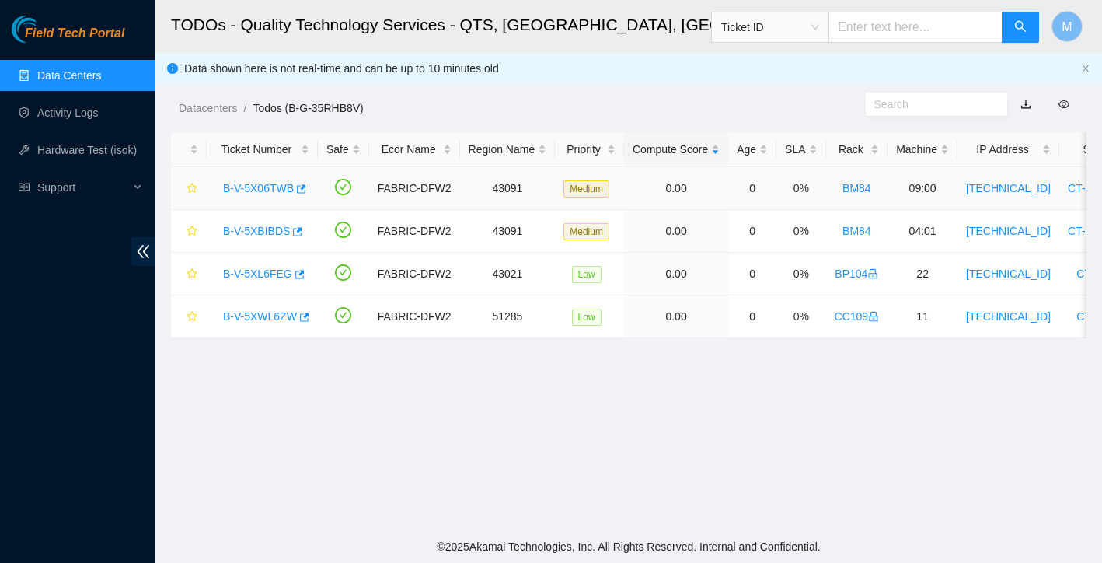
click at [265, 190] on link "B-V-5X06TWB" at bounding box center [258, 188] width 71 height 12
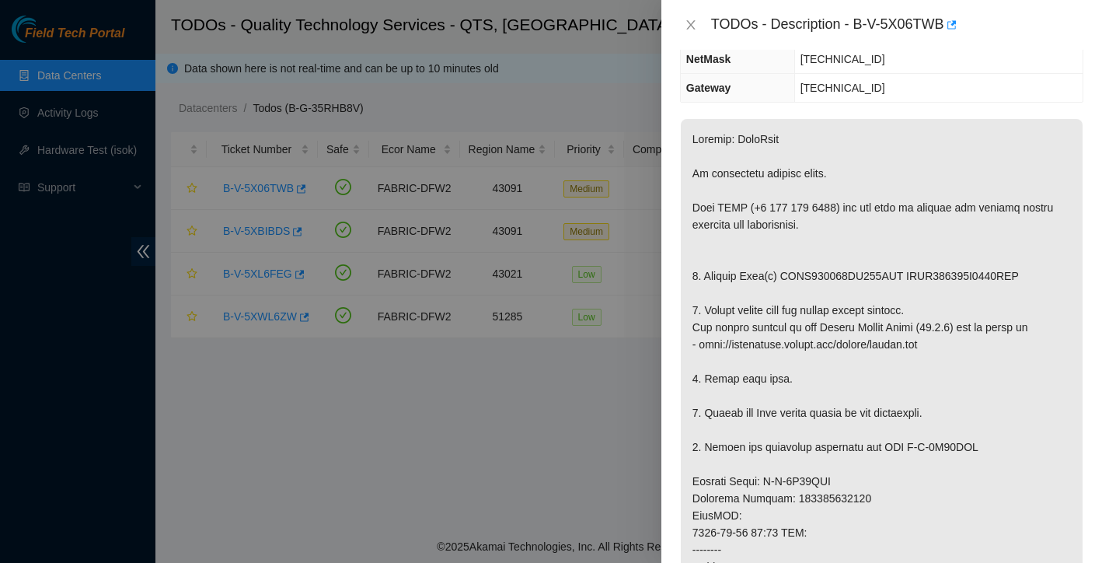
scroll to position [197, 0]
click at [694, 23] on icon "close" at bounding box center [691, 25] width 12 height 12
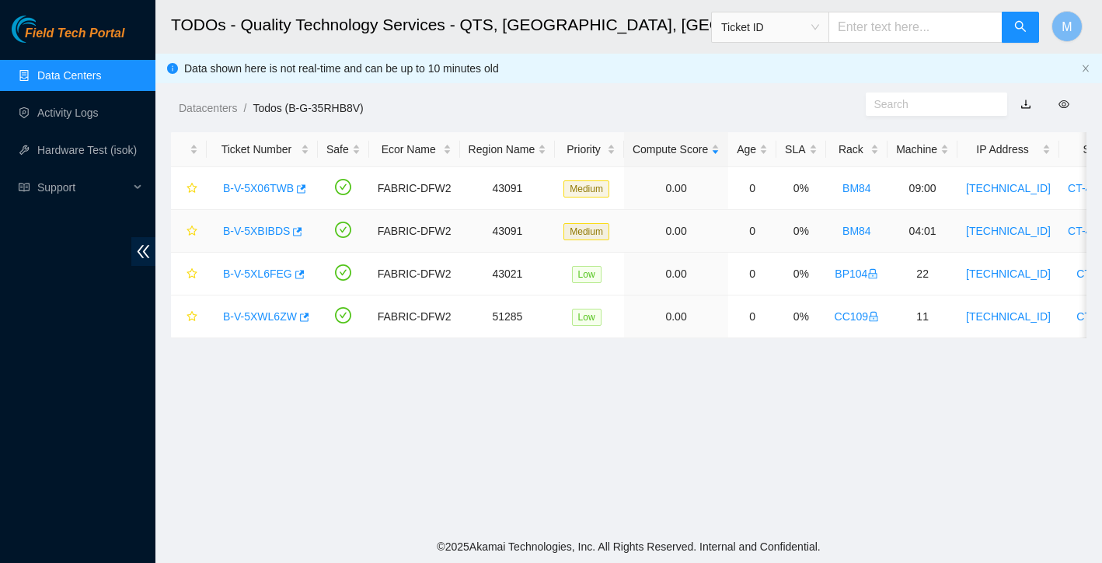
click at [267, 232] on link "B-V-5XBIBDS" at bounding box center [256, 231] width 67 height 12
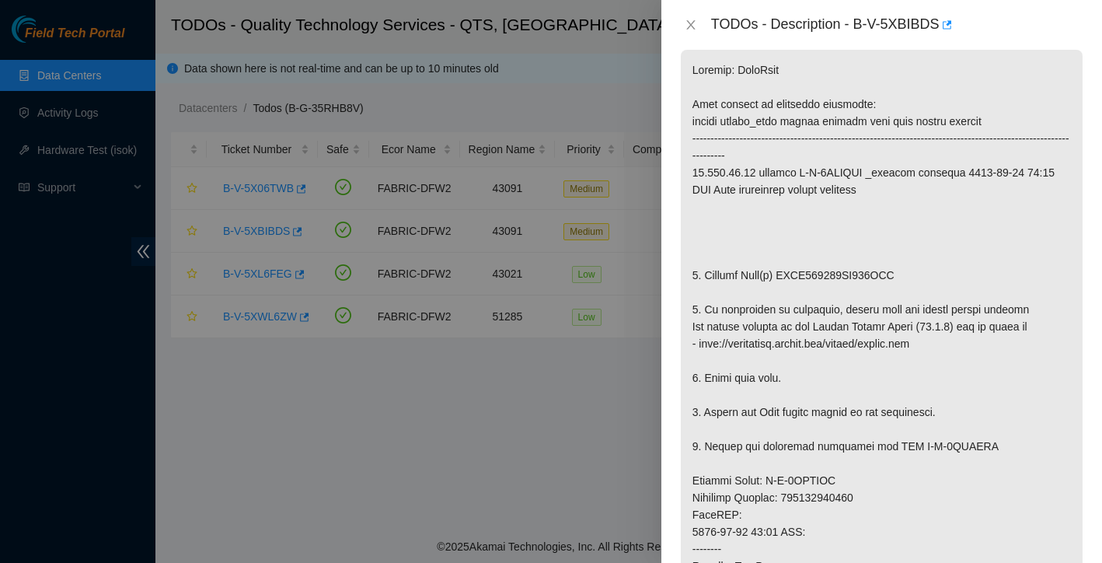
scroll to position [252, 0]
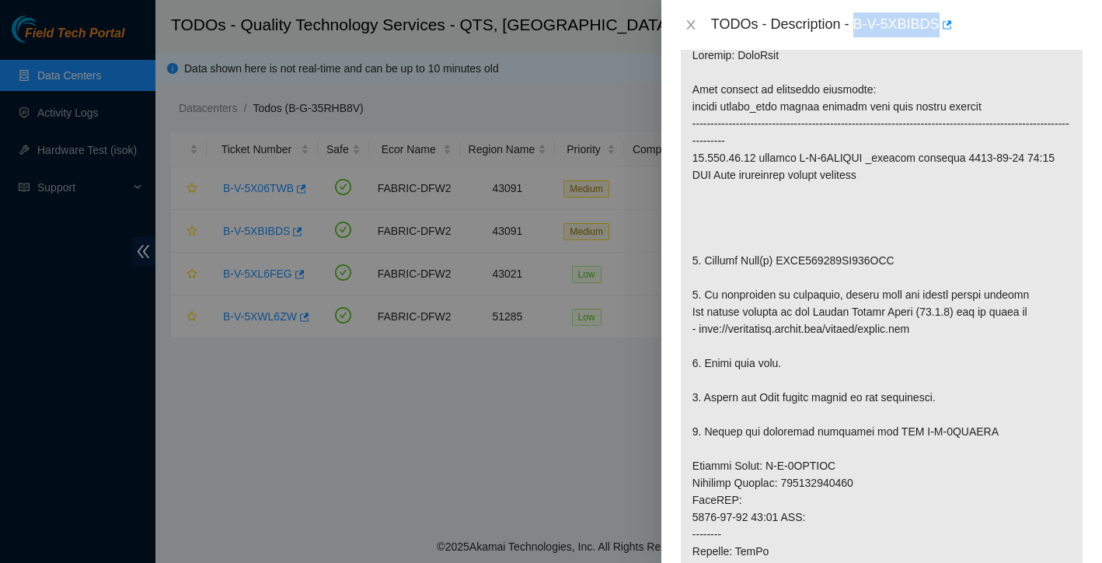
drag, startPoint x: 857, startPoint y: 23, endPoint x: 944, endPoint y: 22, distance: 87.1
click at [944, 22] on div "TODOs - Description - B-V-5XBIBDS" at bounding box center [897, 24] width 372 height 25
copy div "B-V-5XBIBDS"
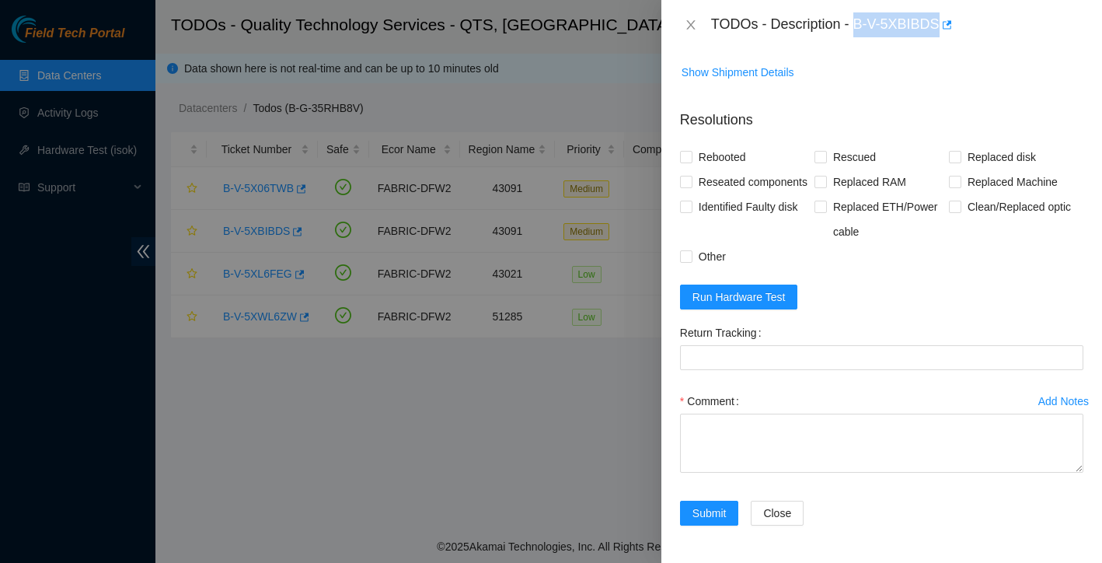
scroll to position [1175, 0]
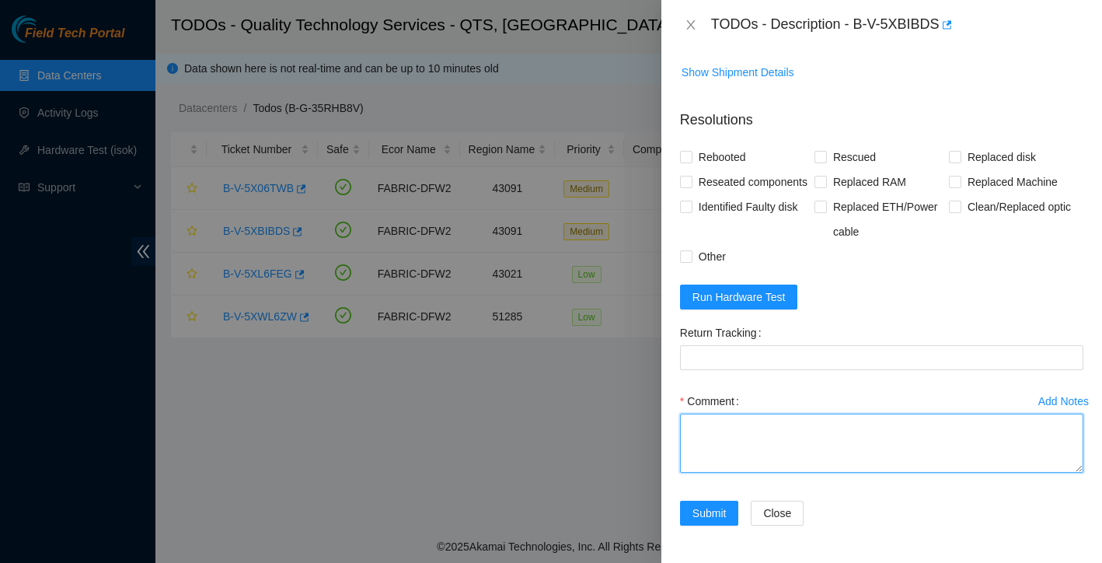
click at [795, 420] on textarea "Comment" at bounding box center [881, 442] width 403 height 59
paste textarea "Ticket: New SN: Bad SN:"
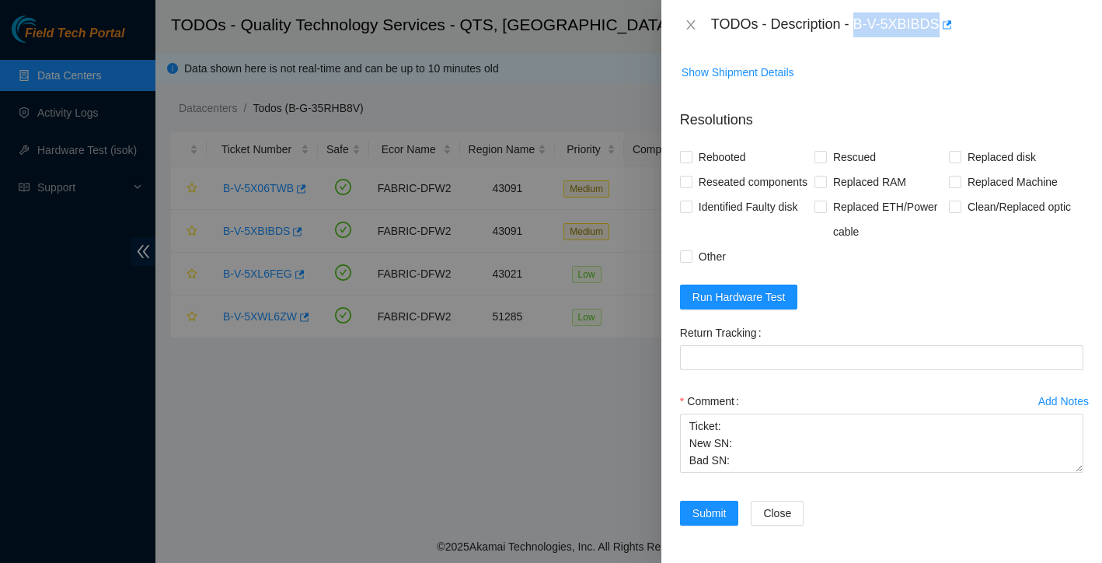
drag, startPoint x: 859, startPoint y: 23, endPoint x: 942, endPoint y: 20, distance: 83.2
click at [942, 20] on div "TODOs - Description - B-V-5XBIBDS" at bounding box center [897, 24] width 372 height 25
copy div "B-V-5XBIBDS"
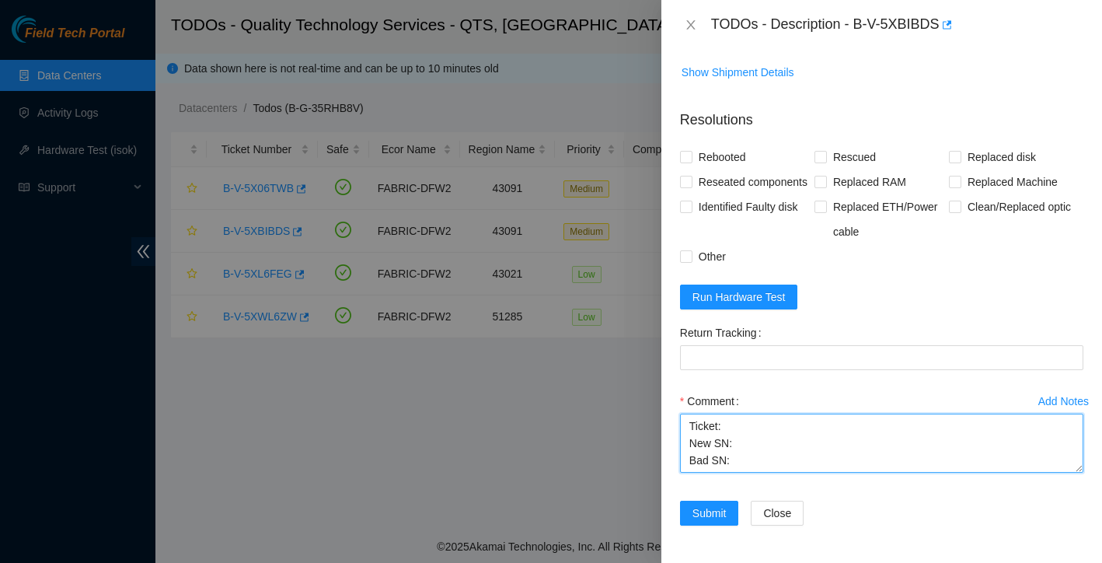
click at [741, 428] on textarea "Ticket: New SN: Bad SN:" at bounding box center [881, 442] width 403 height 59
paste textarea "B-V-5XBIBDS"
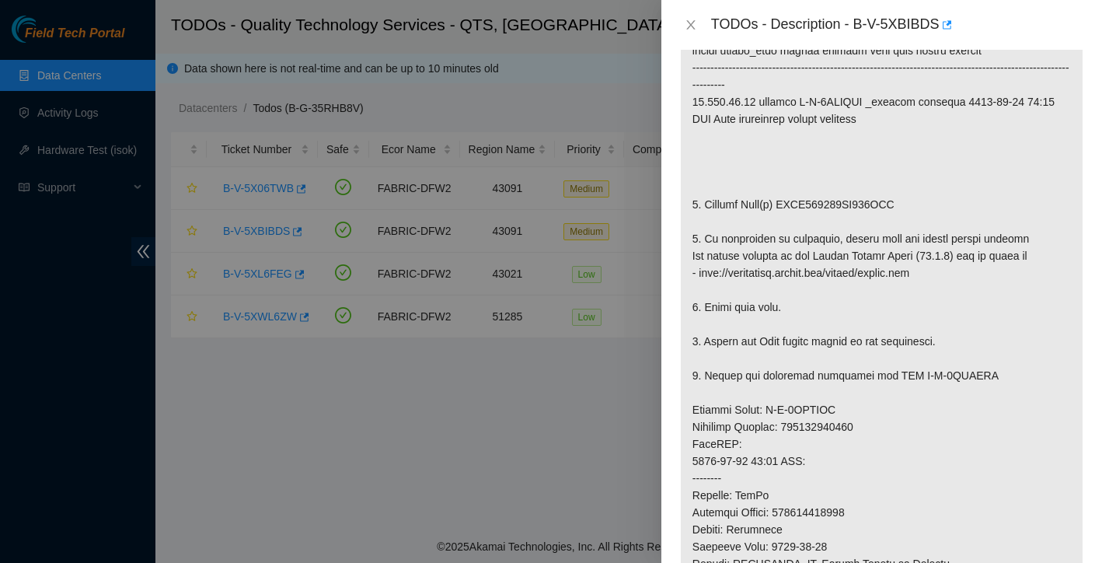
scroll to position [306, 0]
drag, startPoint x: 787, startPoint y: 205, endPoint x: 916, endPoint y: 215, distance: 130.1
click at [916, 215] on p at bounding box center [882, 411] width 402 height 861
drag, startPoint x: 787, startPoint y: 205, endPoint x: 927, endPoint y: 197, distance: 140.1
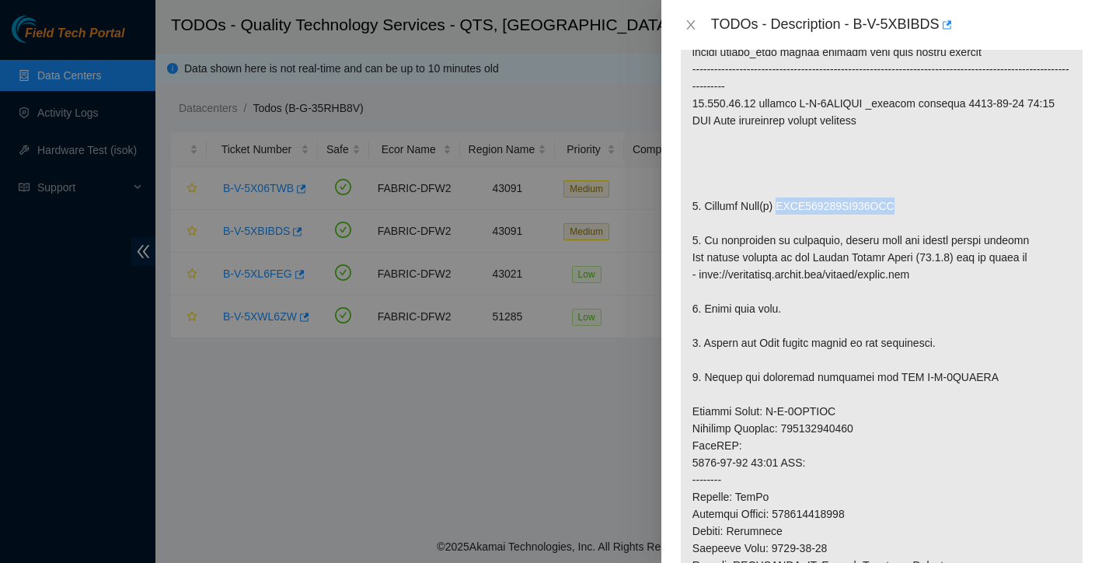
click at [927, 197] on p at bounding box center [882, 411] width 402 height 861
copy p "PHYF904408QN480BGN"
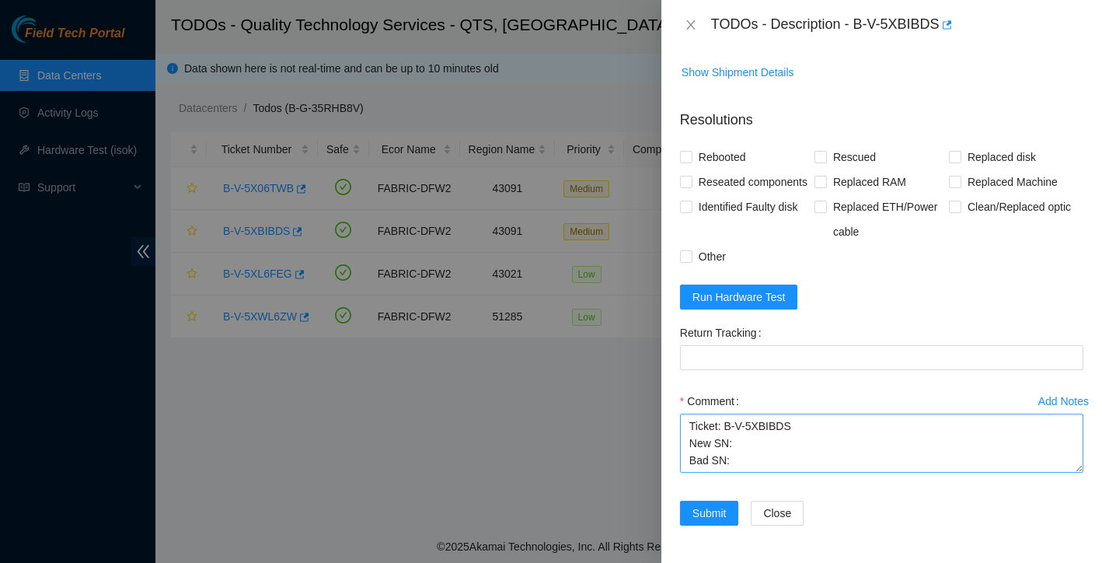
scroll to position [1175, 0]
click at [745, 459] on textarea "Ticket: B-V-5XBIBDS New SN: Bad SN:" at bounding box center [881, 442] width 403 height 59
paste textarea "PHYF904408QN480BGN"
click at [742, 431] on textarea "Ticket: B-V-5XBIBDS New SN: Bad SN: PHYF904408QN480BGN" at bounding box center [881, 442] width 403 height 59
paste textarea "220534757811"
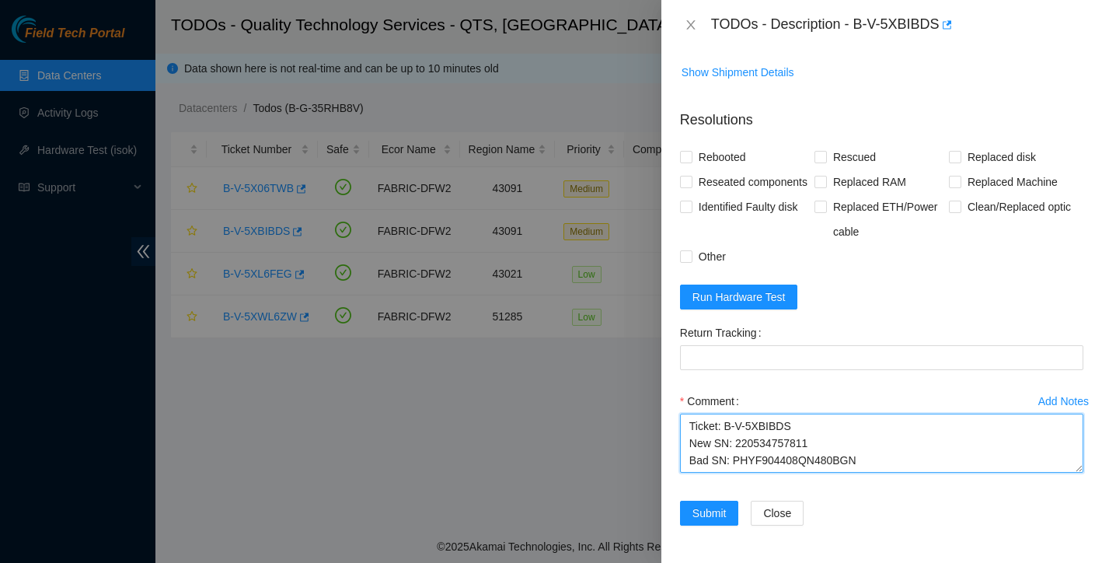
scroll to position [12, 0]
click at [879, 450] on textarea "Ticket: B-V-5XBIBDS New SN: 220534757811 Bad SN: PHYF904408QN480BGN" at bounding box center [881, 442] width 403 height 59
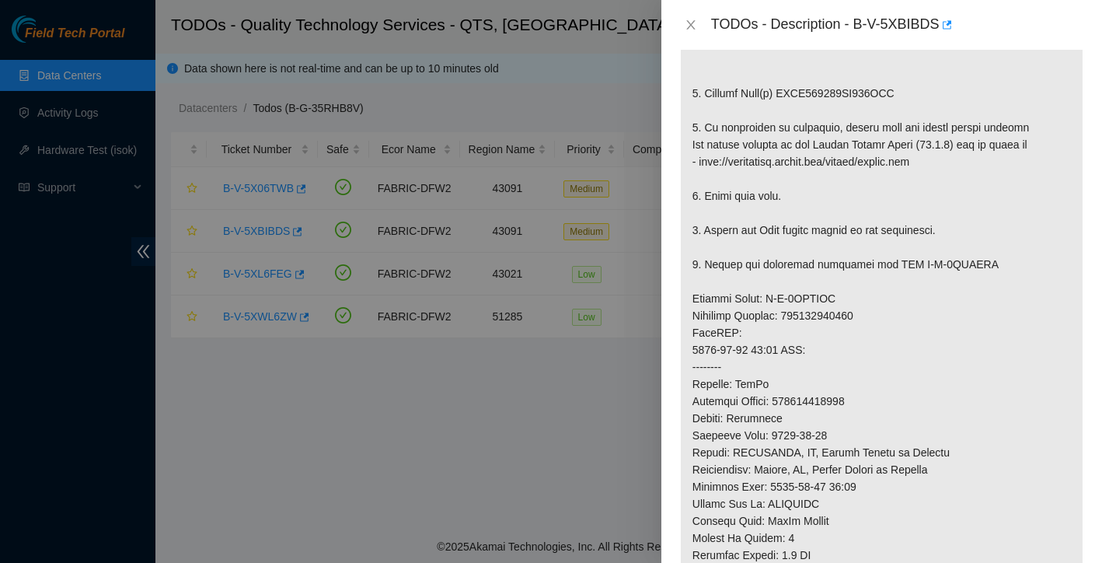
scroll to position [410, 0]
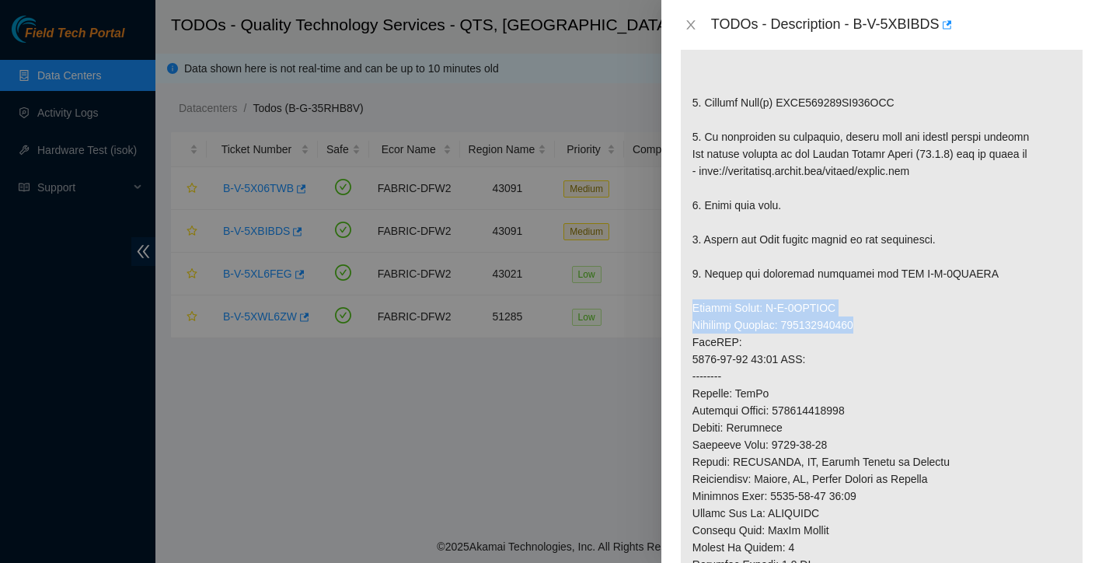
drag, startPoint x: 692, startPoint y: 307, endPoint x: 882, endPoint y: 320, distance: 190.1
click at [882, 320] on p at bounding box center [882, 307] width 402 height 861
copy p "Service Order: B-V-5XCRONL Tracking Numbers: 463470063166"
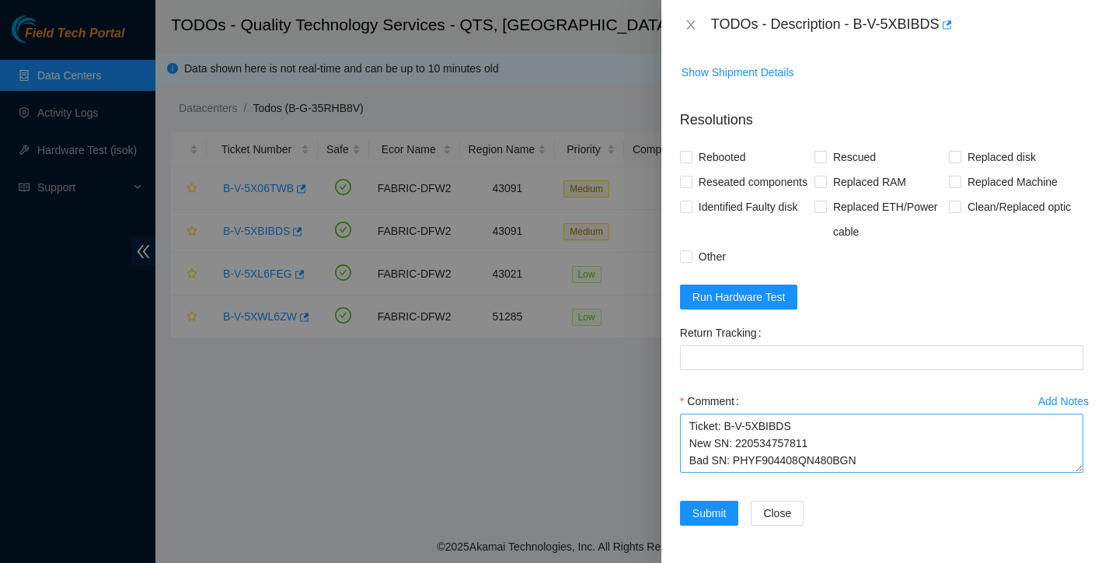
scroll to position [1175, 0]
click at [705, 464] on textarea "Ticket: B-V-5XBIBDS New SN: 220534757811 Bad SN: PHYF904408QN480BGN" at bounding box center [881, 442] width 403 height 59
paste textarea "Service Order: B-V-5XCRONL Tracking Numbers: 463470063166"
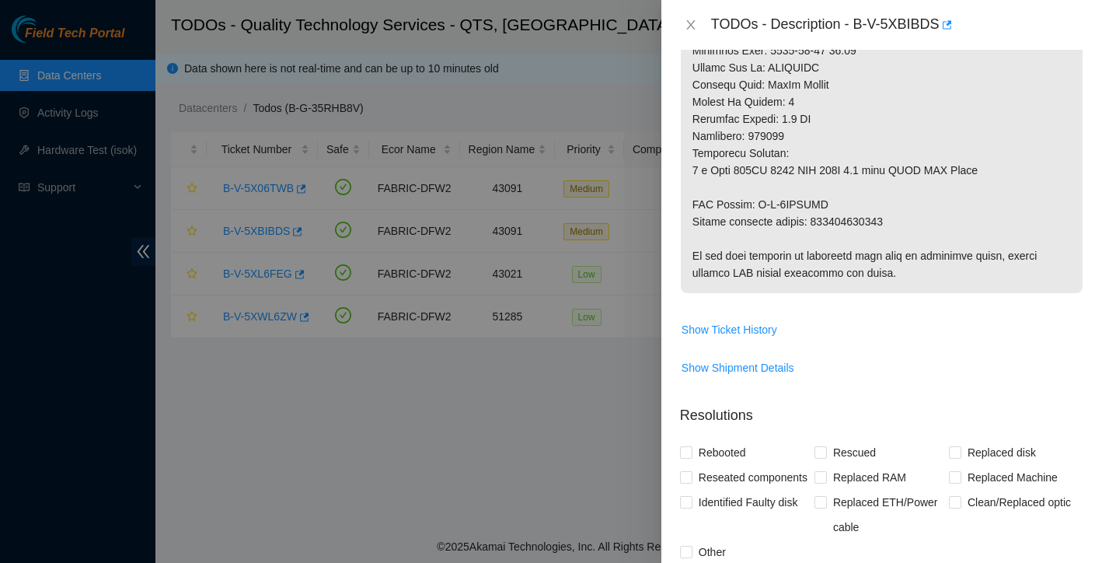
scroll to position [852, 0]
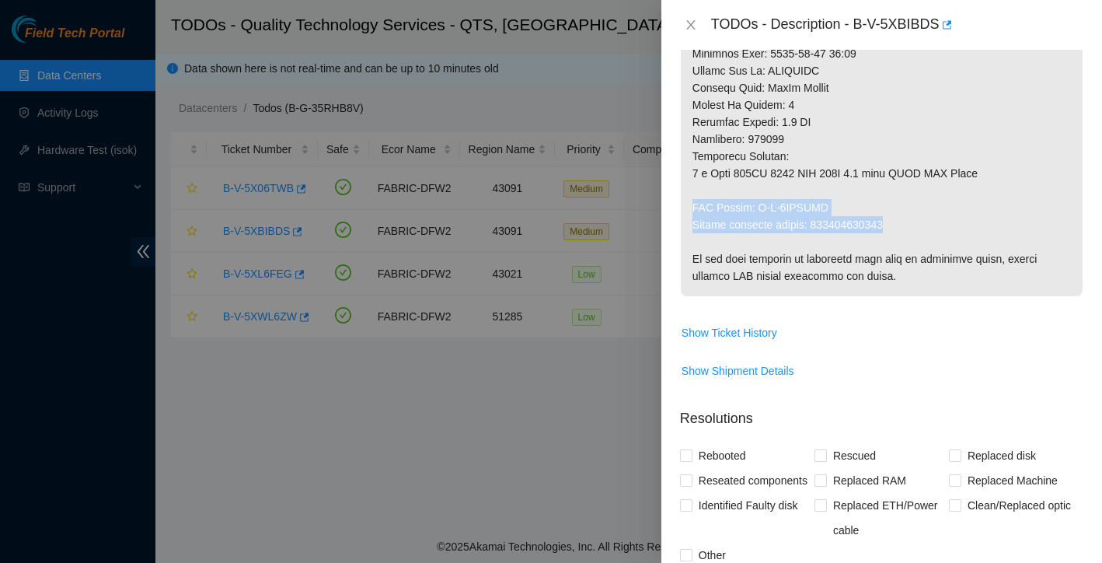
drag, startPoint x: 694, startPoint y: 201, endPoint x: 903, endPoint y: 222, distance: 210.1
copy p "RMA Return: B-V-5XCRONU Return tracking number: 463470063177"
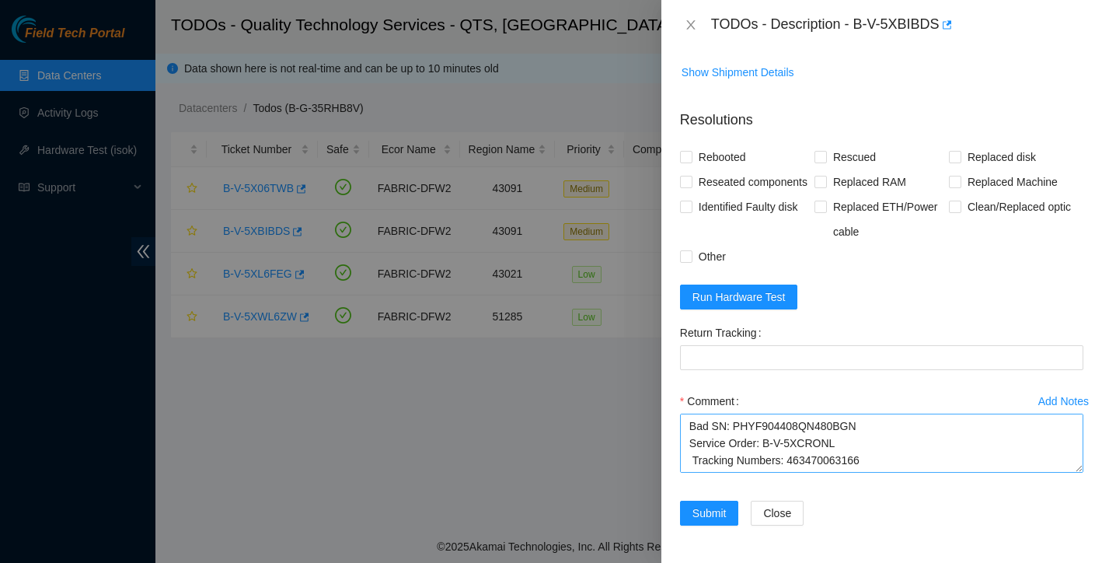
scroll to position [1175, 0]
click at [711, 445] on textarea "Ticket: B-V-5XBIBDS New SN: 220534757811 Bad SN: PHYF904408QN480BGN Service Ord…" at bounding box center [881, 442] width 403 height 59
paste textarea "RMA Return: B-V-5XCRONU Return tracking number: 463470063177"
click at [692, 461] on textarea "Ticket: B-V-5XBIBDS New SN: 220534757811 Bad SN: PHYF904408QN480BGN Service Ord…" at bounding box center [881, 442] width 403 height 59
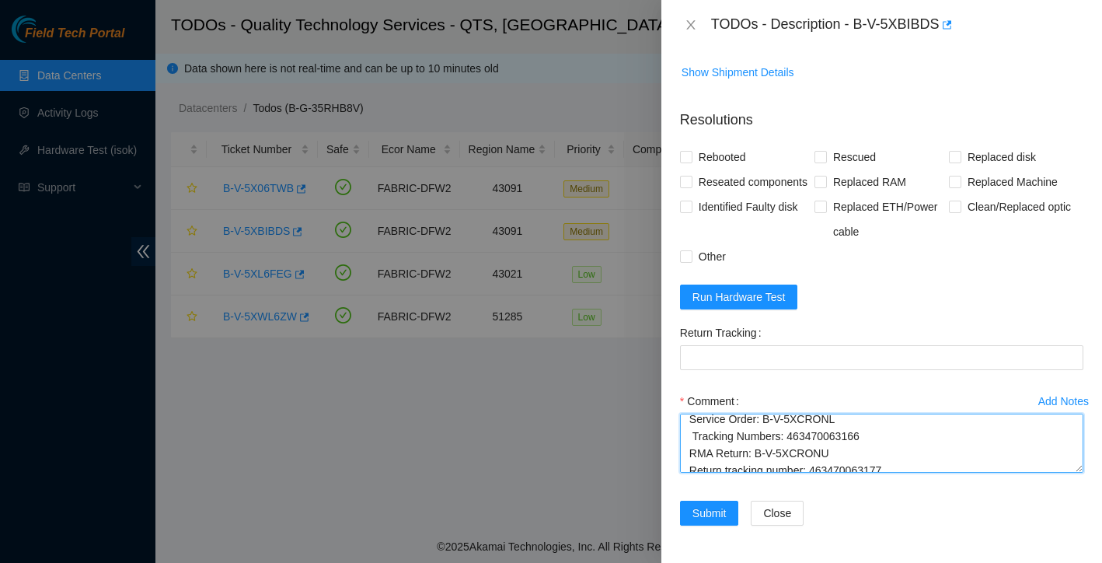
scroll to position [53, 0]
click at [695, 443] on textarea "Ticket: B-V-5XBIBDS New SN: 220534757811 Bad SN: PHYF904408QN480BGN Service Ord…" at bounding box center [881, 442] width 403 height 59
drag, startPoint x: 814, startPoint y: 431, endPoint x: 901, endPoint y: 429, distance: 86.3
click at [901, 429] on textarea "Ticket: B-V-5XBIBDS New SN: 220534757811 Bad SN: PHYF904408QN480BGN Service Ord…" at bounding box center [881, 442] width 403 height 59
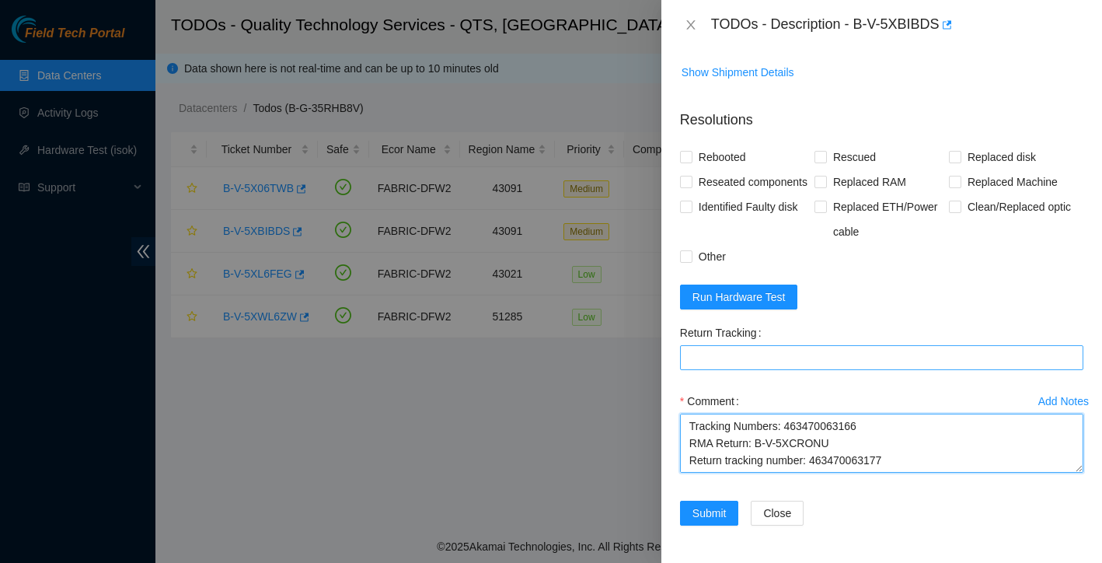
type textarea "Ticket: B-V-5XBIBDS New SN: 220534757811 Bad SN: PHYF904408QN480BGN Service Ord…"
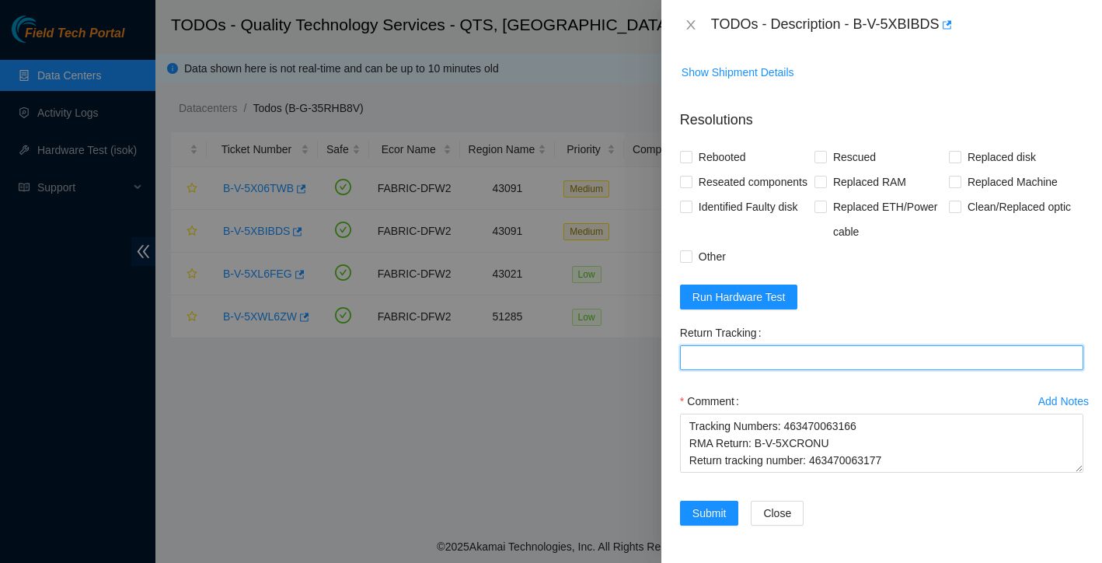
click at [819, 351] on Tracking "Return Tracking" at bounding box center [881, 357] width 403 height 25
paste Tracking "463470063177"
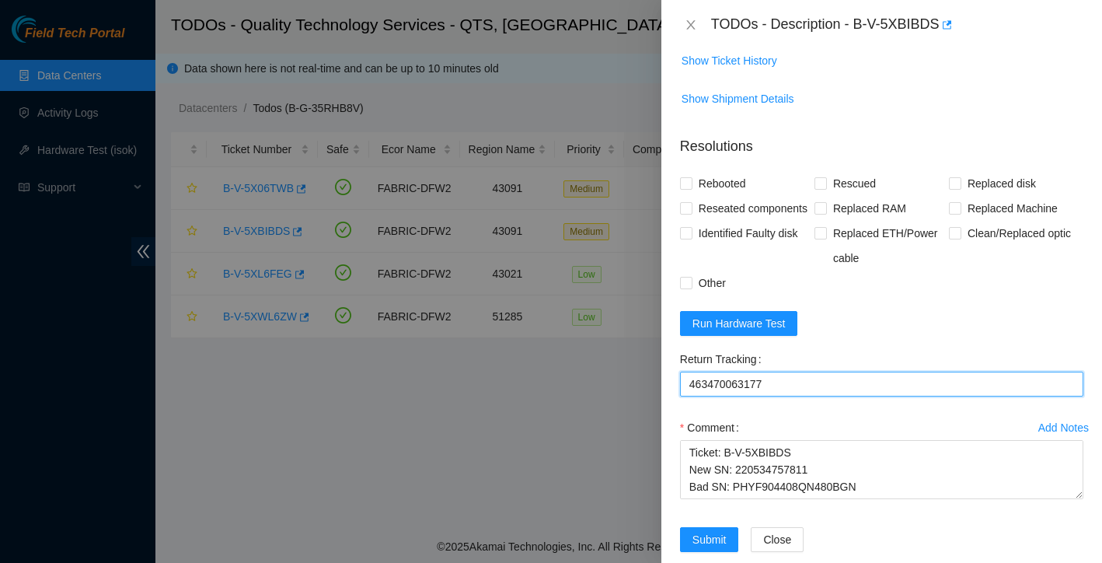
scroll to position [1048, 0]
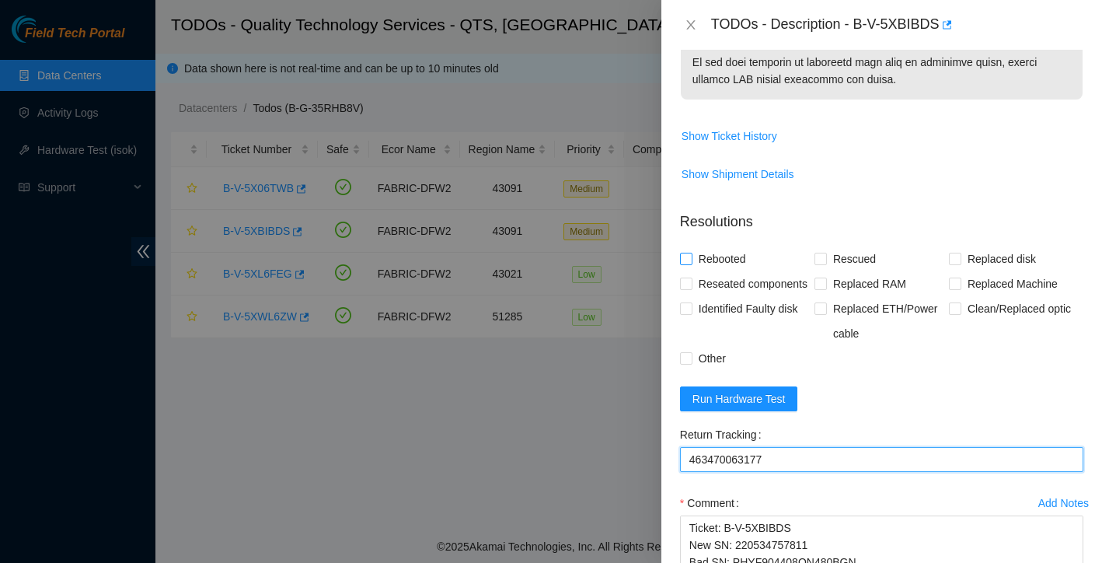
type Tracking "463470063177"
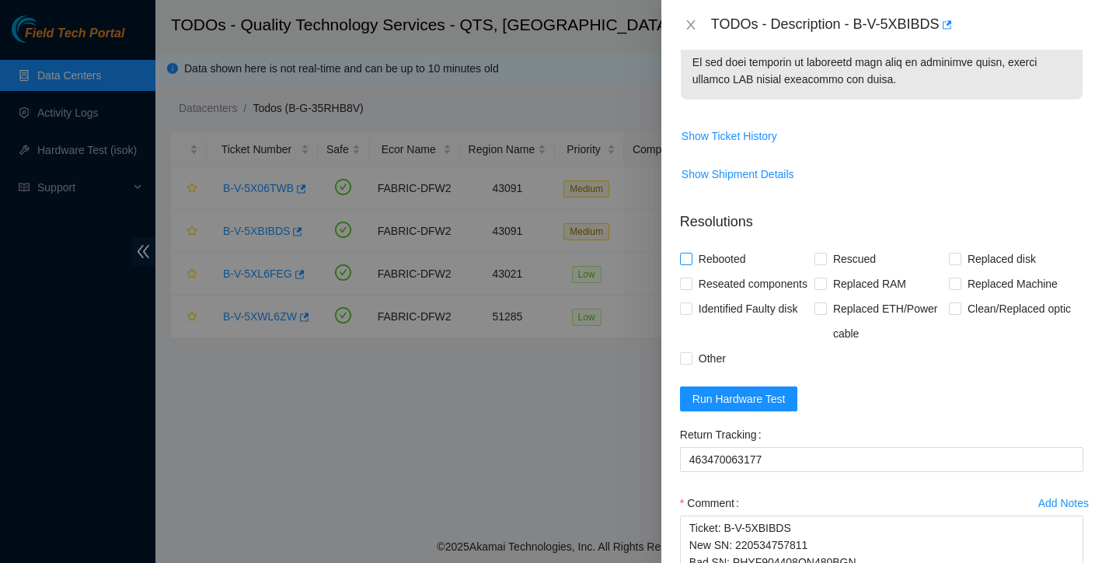
click at [687, 256] on input "Rebooted" at bounding box center [685, 258] width 11 height 11
checkbox input "true"
click at [827, 261] on span "Rescued" at bounding box center [854, 258] width 55 height 25
click at [825, 261] on input "Rescued" at bounding box center [819, 258] width 11 height 11
checkbox input "true"
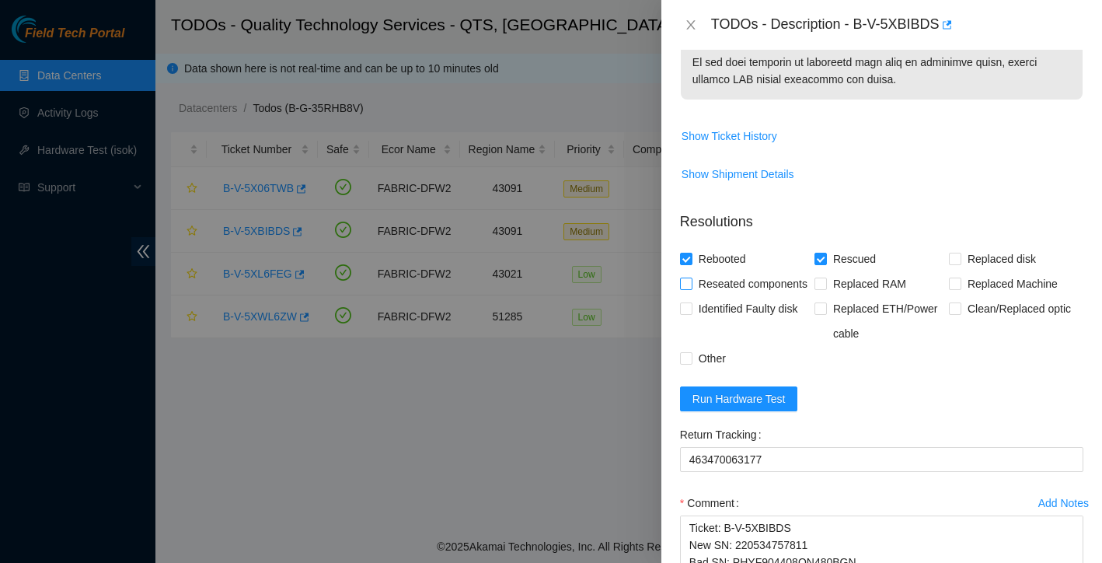
click at [691, 283] on span at bounding box center [686, 283] width 12 height 12
click at [691, 283] on input "Reseated components" at bounding box center [685, 282] width 11 height 11
checkbox input "true"
click at [687, 363] on input "Other" at bounding box center [685, 357] width 11 height 11
checkbox input "true"
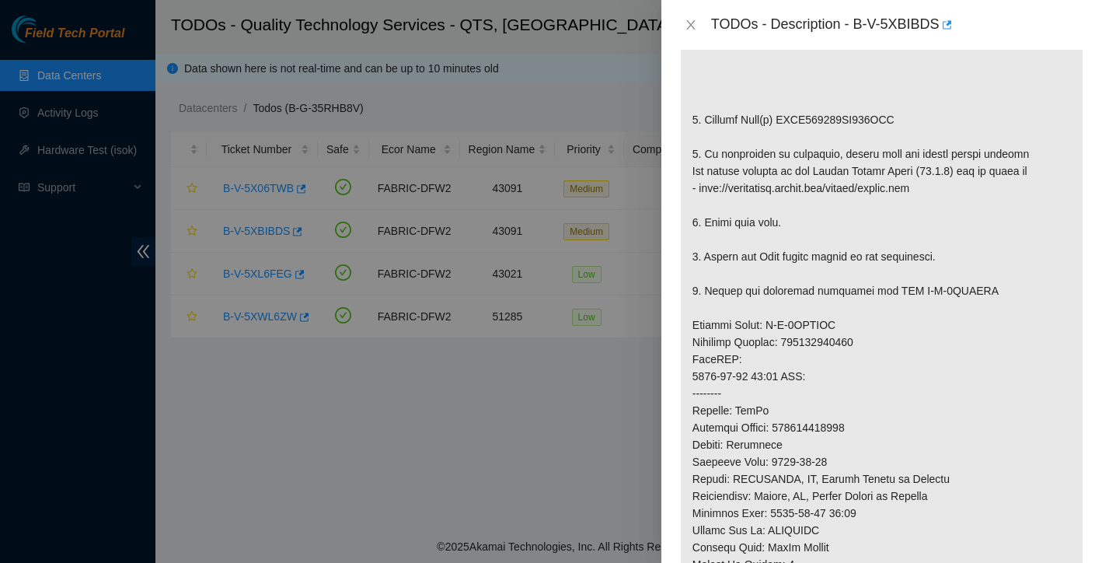
scroll to position [233, 0]
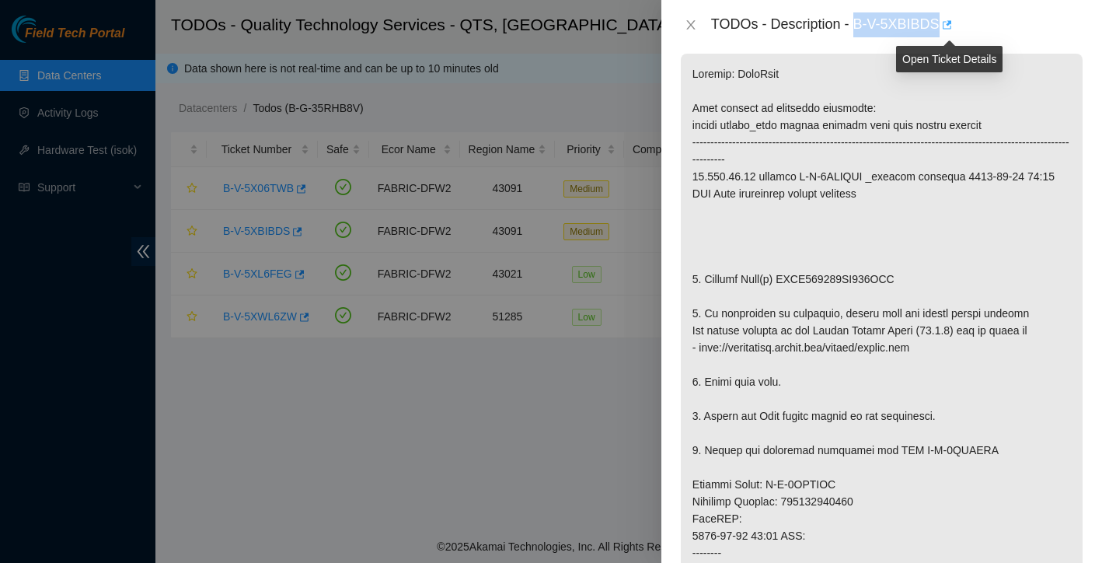
drag, startPoint x: 856, startPoint y: 26, endPoint x: 947, endPoint y: 23, distance: 91.0
click at [947, 23] on div "TODOs - Description - B-V-5XBIBDS" at bounding box center [897, 24] width 372 height 25
copy div "B-V-5XBIBDS"
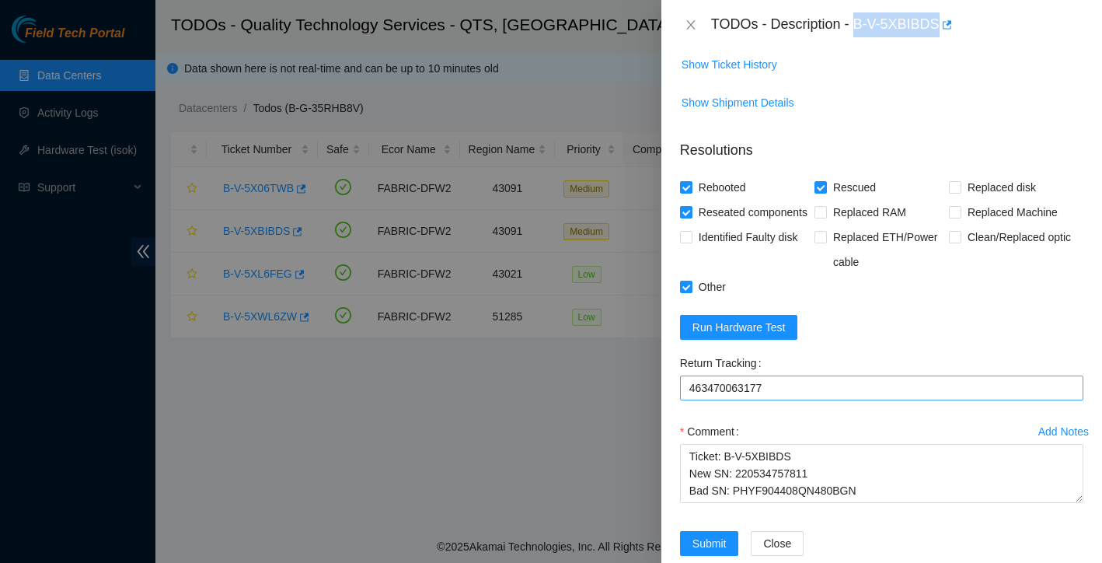
scroll to position [1084, 0]
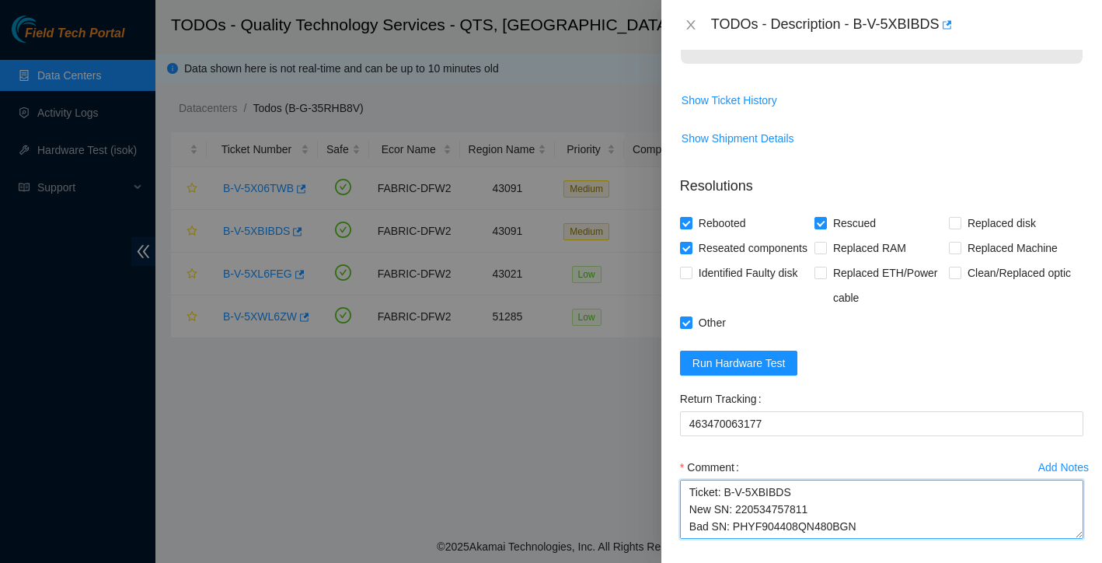
click at [685, 515] on textarea "Ticket: B-V-5XBIBDS New SN: 220534757811 Bad SN: PHYF904408QN480BGN Service Ord…" at bounding box center [881, 509] width 403 height 59
click at [701, 520] on textarea "Ticket: B-V-5XBIBDS New SN: 220534757811 Bad SN: PHYF904408QN480BGN Service Ord…" at bounding box center [881, 509] width 403 height 59
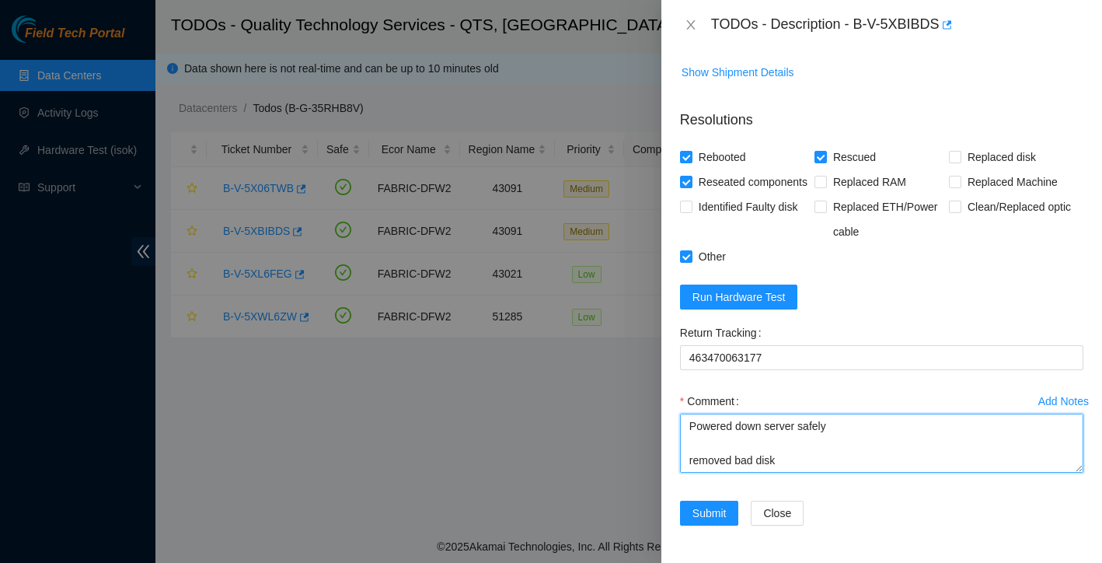
scroll to position [0, 0]
click at [690, 458] on textarea "Powered down server safely removed bad disk installed new disk rescued reconfig…" at bounding box center [881, 442] width 403 height 59
drag, startPoint x: 905, startPoint y: 449, endPoint x: 850, endPoint y: 400, distance: 73.8
click at [850, 400] on form "Resolutions Rebooted Rescued Replaced disk Reseated components Replaced RAM Rep…" at bounding box center [881, 320] width 403 height 447
type textarea "Powered down server safely removed bad disk installed new disk rescued reconfig…"
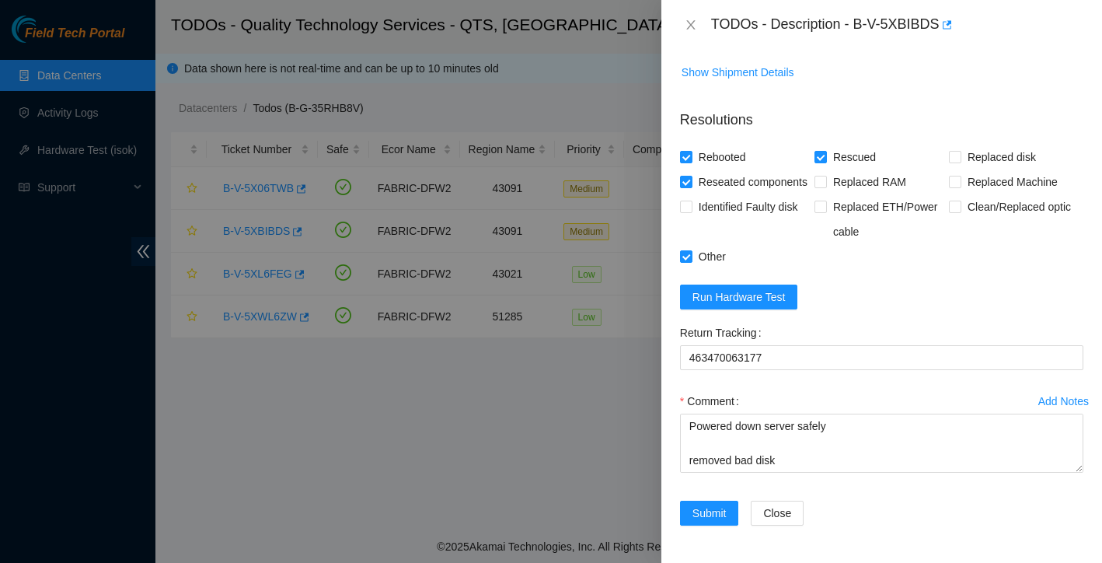
click at [856, 389] on div "Return Tracking 463470063177" at bounding box center [882, 354] width 416 height 68
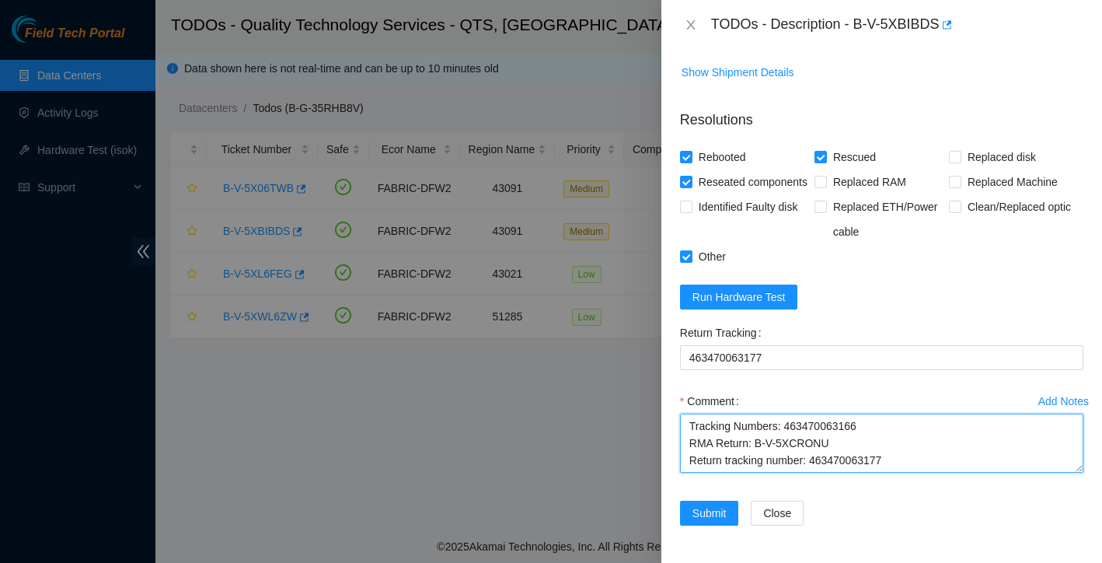
scroll to position [342, 0]
drag, startPoint x: 688, startPoint y: 423, endPoint x: 788, endPoint y: 489, distance: 120.1
click at [788, 489] on div "Add Notes Comment Powered down server safely removed bad disk installed new dis…" at bounding box center [882, 445] width 416 height 112
click at [807, 449] on textarea "Powered down server safely removed bad disk installed new disk rescued reconfig…" at bounding box center [881, 442] width 403 height 59
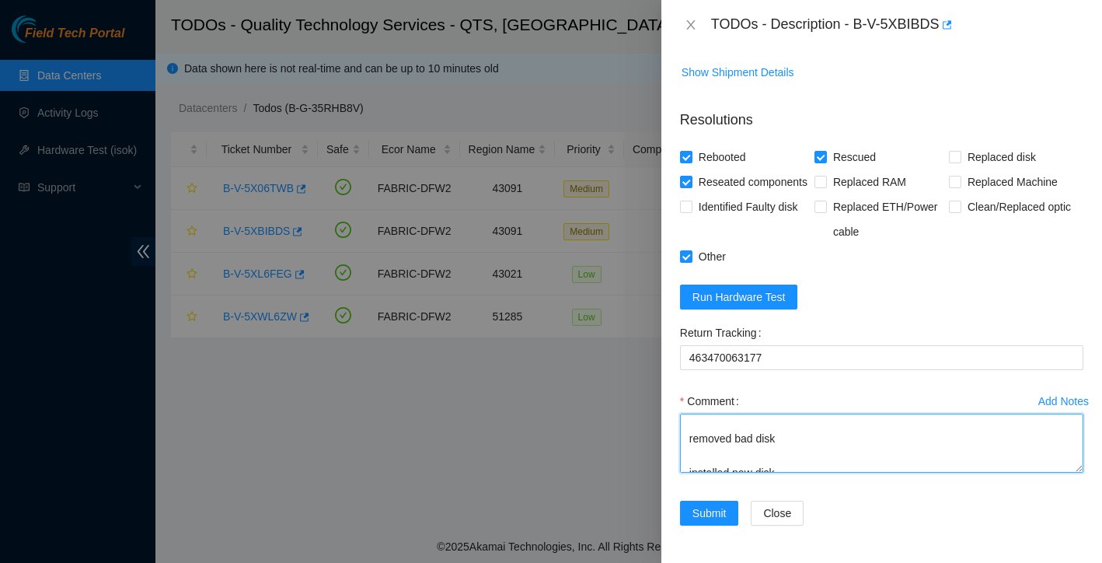
scroll to position [23, 0]
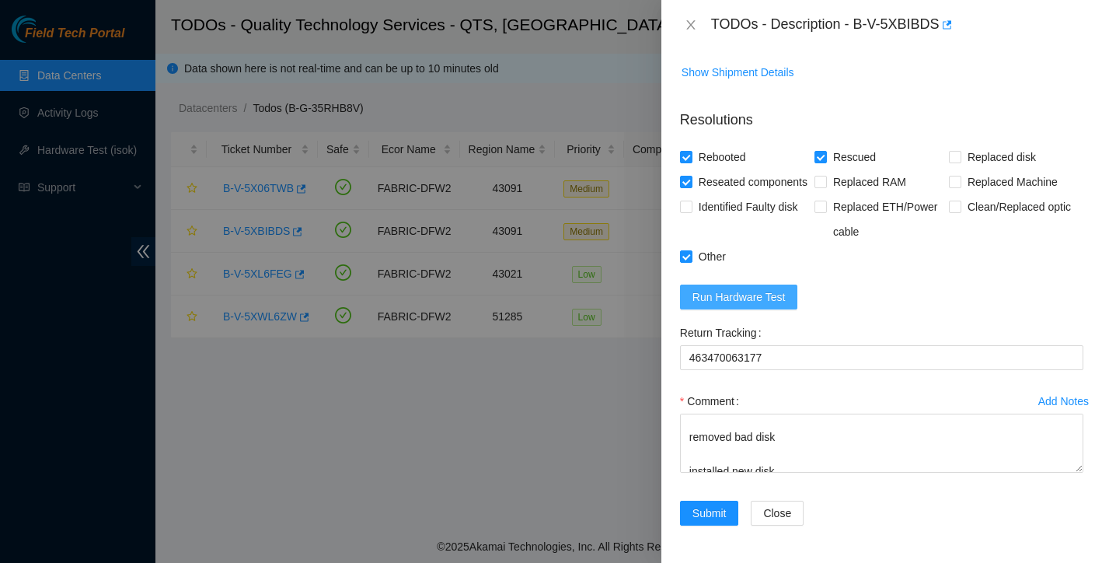
click at [775, 293] on span "Run Hardware Test" at bounding box center [738, 296] width 93 height 17
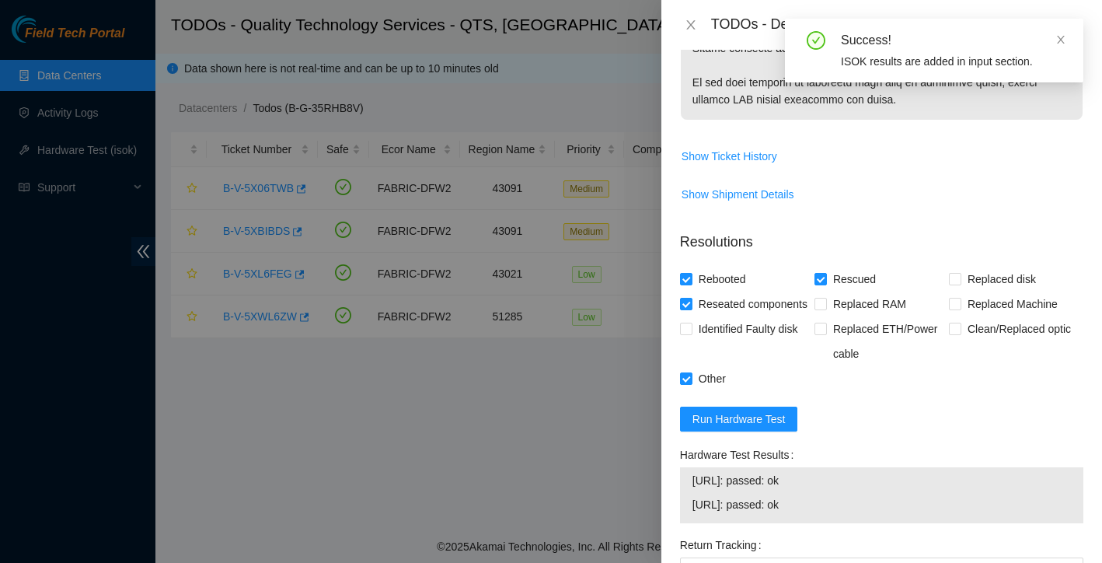
scroll to position [1027, 0]
click at [689, 30] on icon "close" at bounding box center [691, 25] width 12 height 12
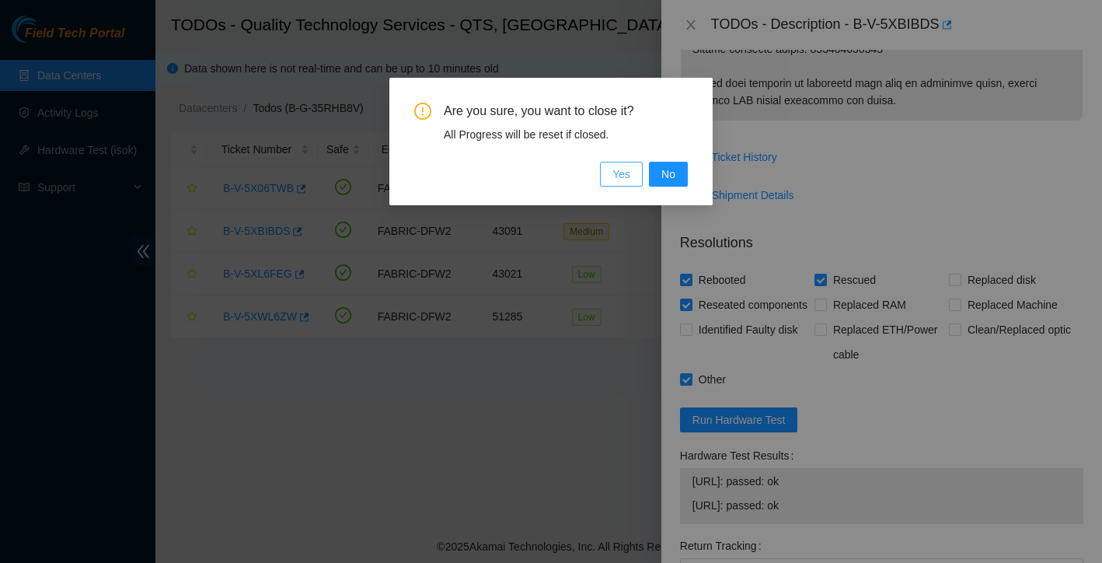
click at [626, 173] on span "Yes" at bounding box center [621, 174] width 18 height 17
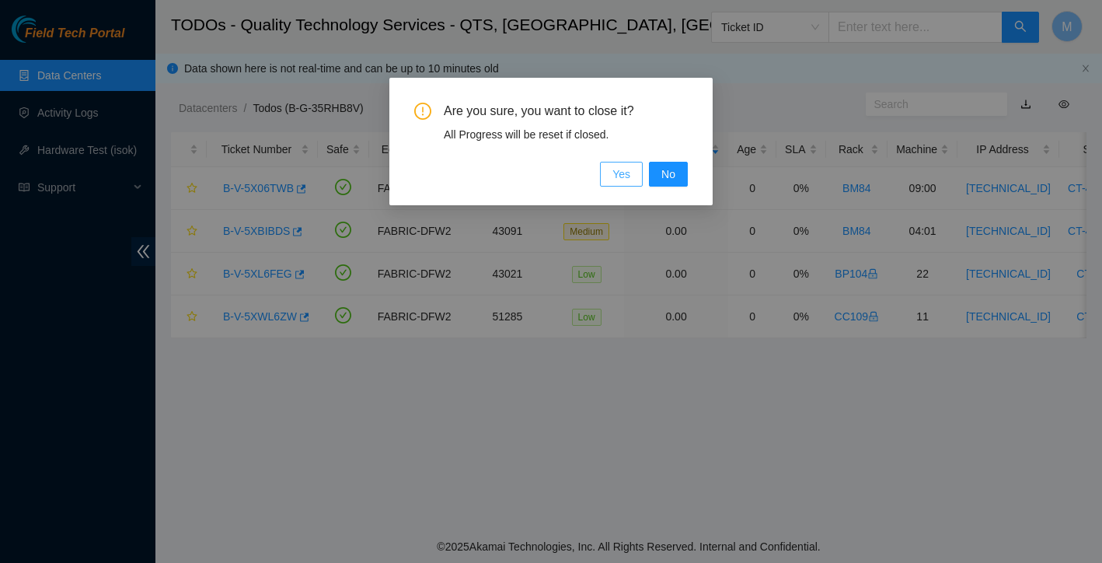
scroll to position [305, 0]
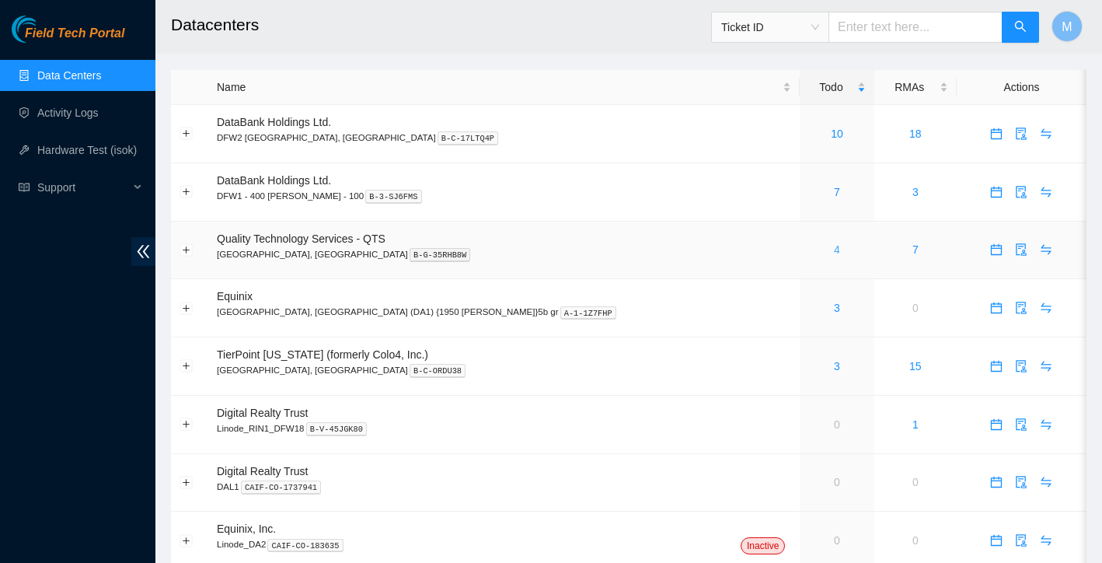
click at [834, 253] on link "4" at bounding box center [837, 249] width 6 height 12
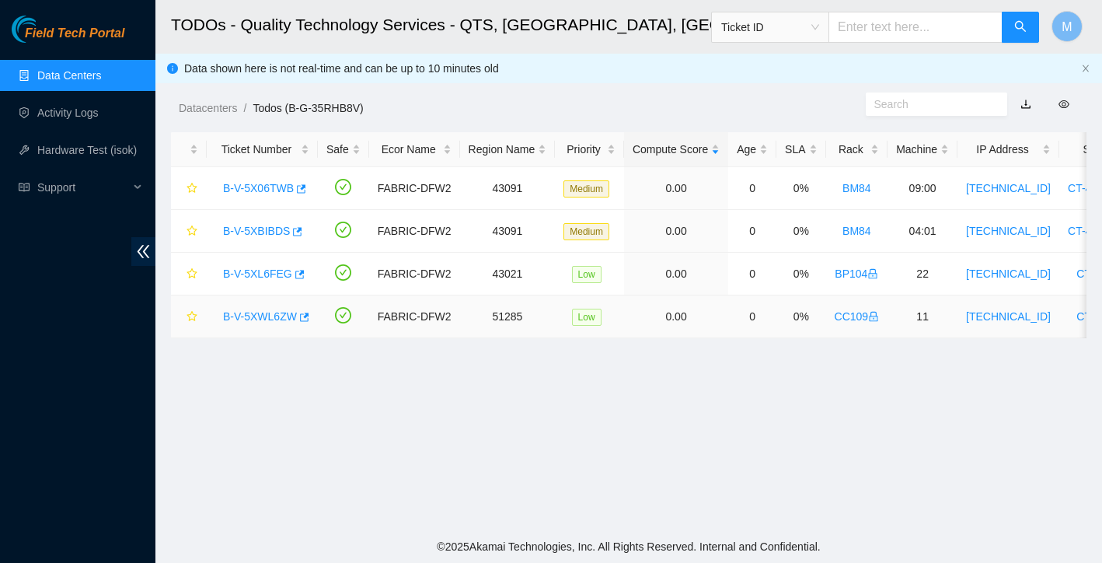
click at [274, 322] on link "B-V-5XWL6ZW" at bounding box center [260, 316] width 74 height 12
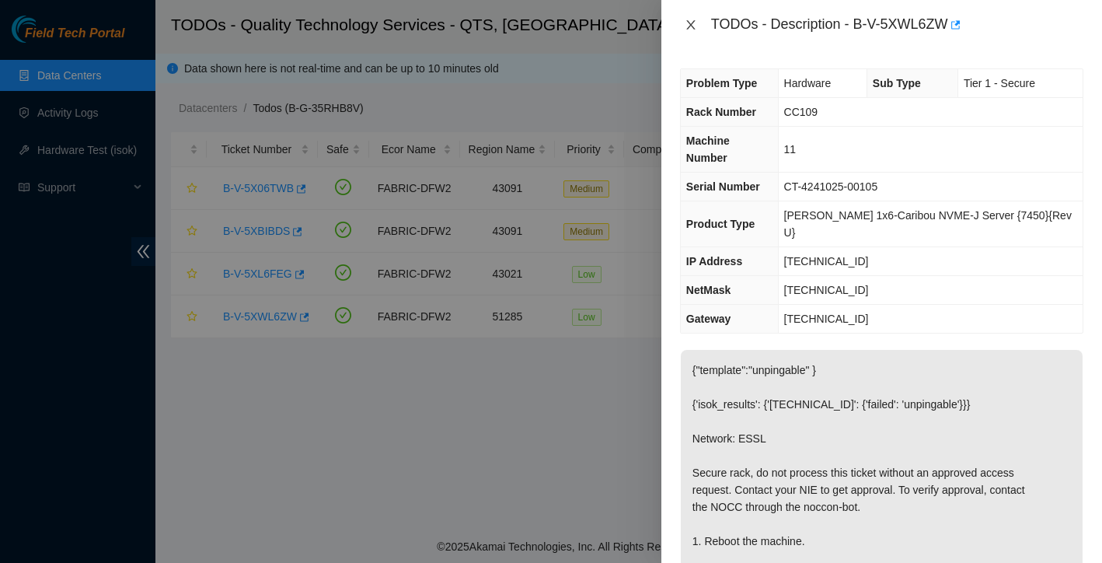
click at [690, 25] on icon "close" at bounding box center [690, 24] width 9 height 9
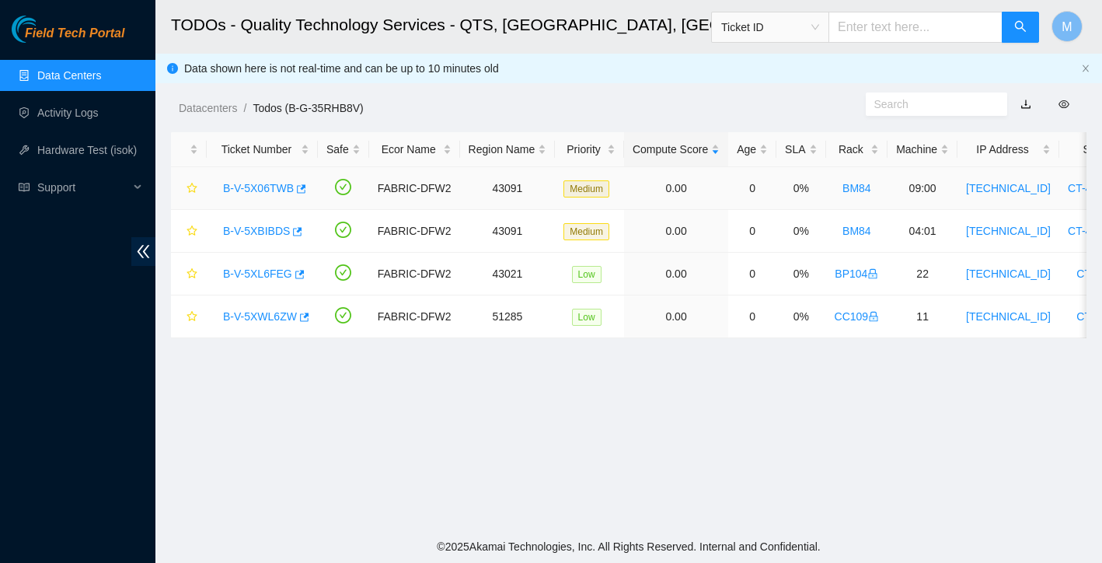
click at [257, 186] on link "B-V-5X06TWB" at bounding box center [258, 188] width 71 height 12
